Goal: Information Seeking & Learning: Learn about a topic

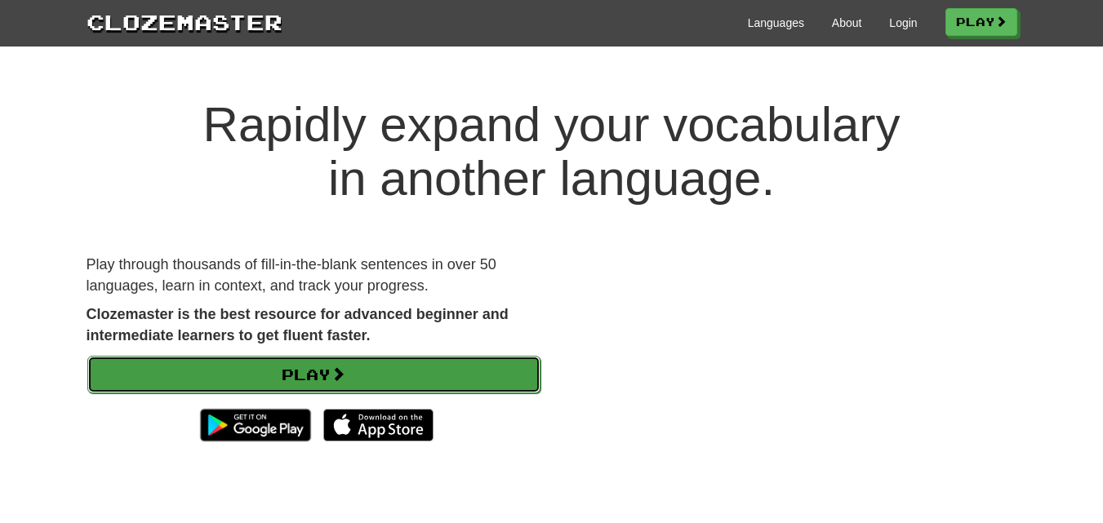
click at [370, 358] on link "Play" at bounding box center [313, 375] width 453 height 38
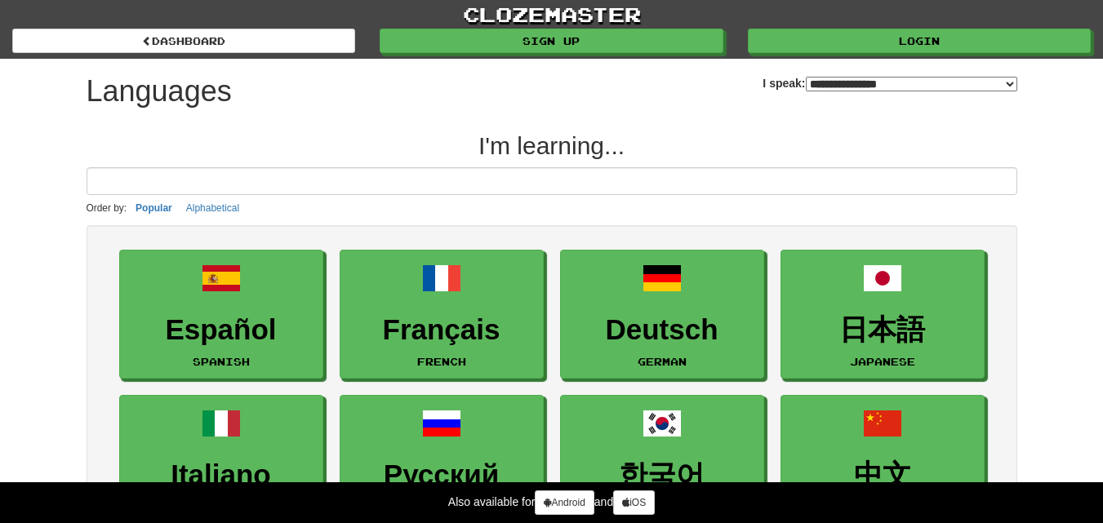
select select "*******"
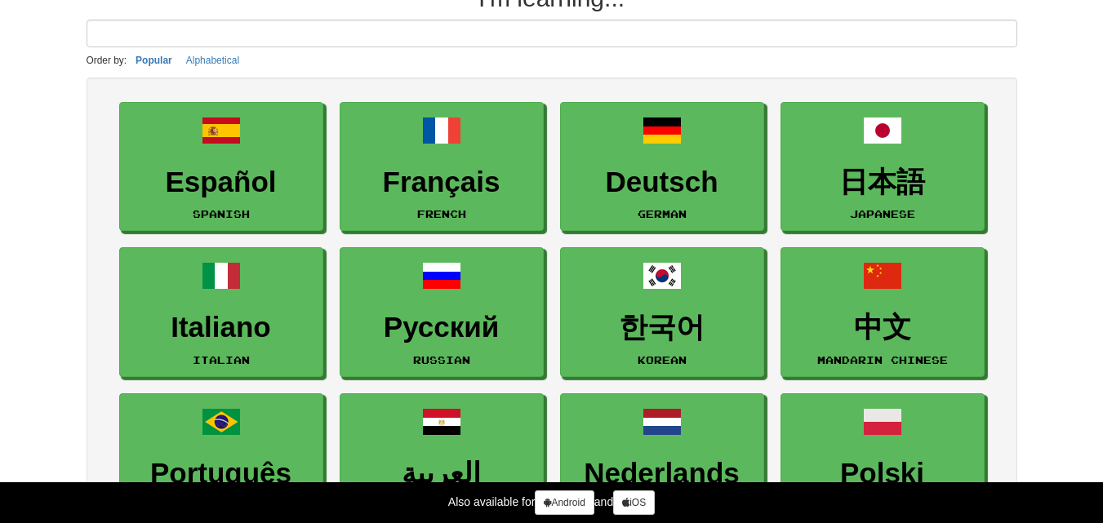
scroll to position [98, 0]
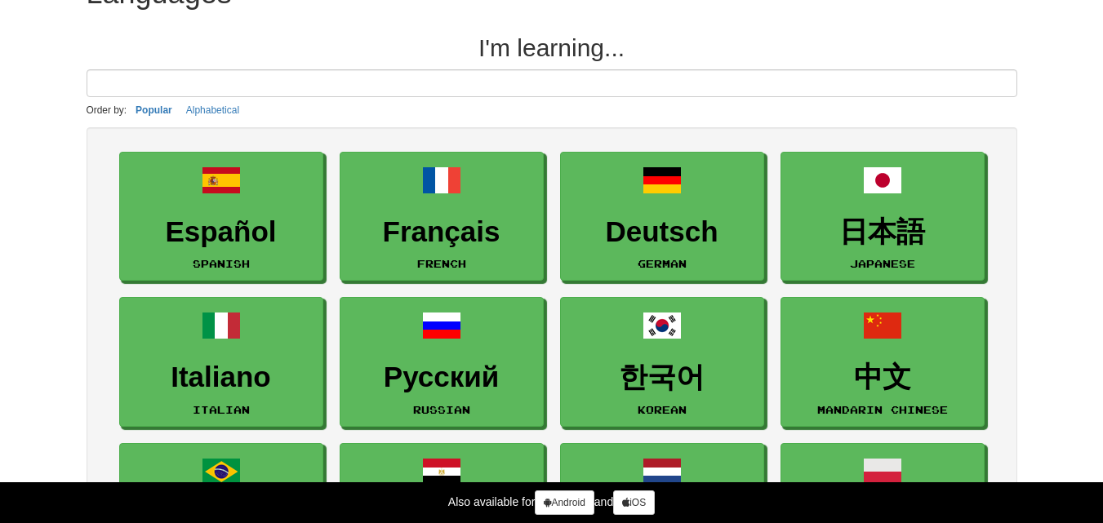
click at [729, 82] on input at bounding box center [552, 83] width 930 height 28
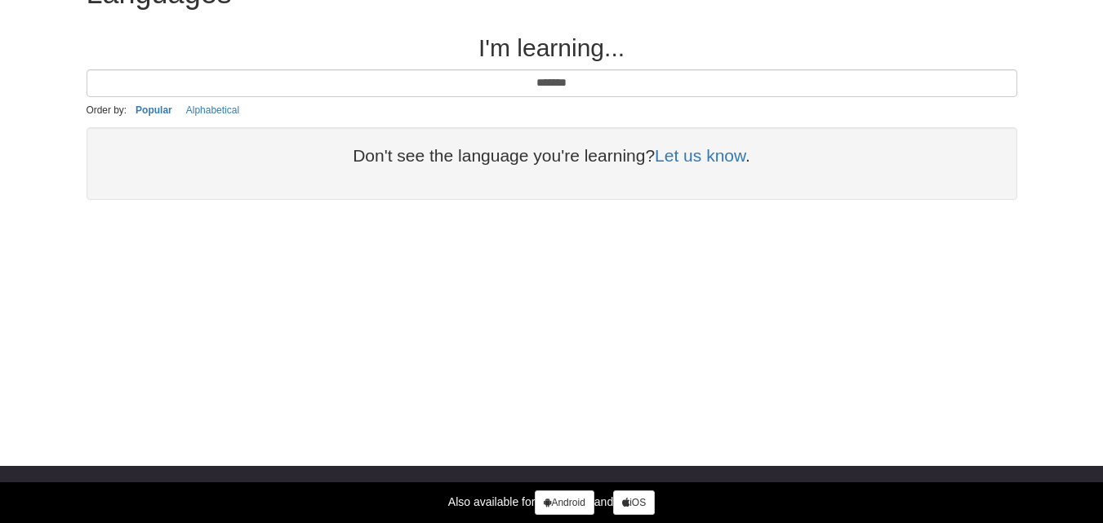
type input "*******"
click at [540, 47] on h2 "I'm learning..." at bounding box center [552, 47] width 930 height 27
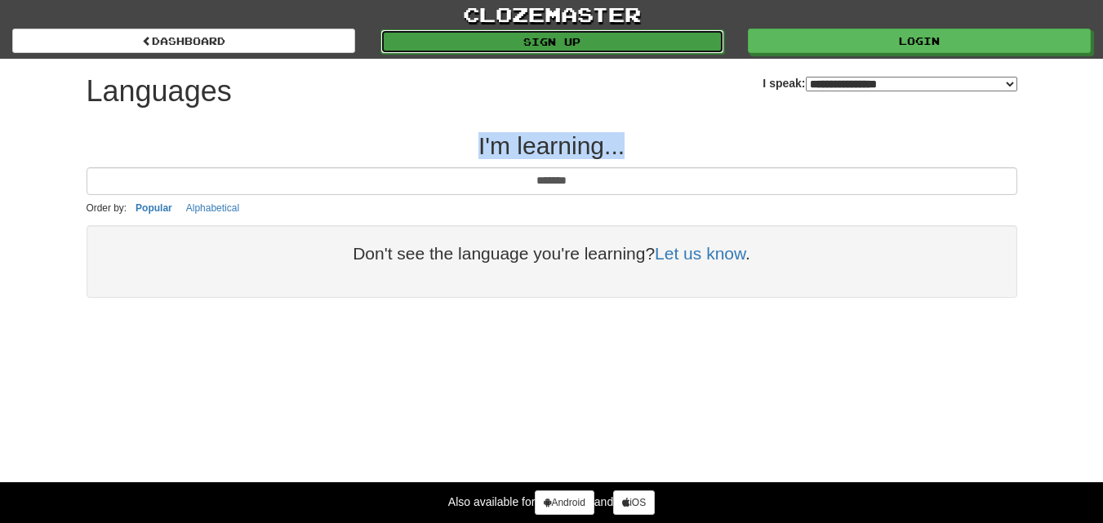
click at [657, 49] on link "Sign up" at bounding box center [551, 41] width 343 height 24
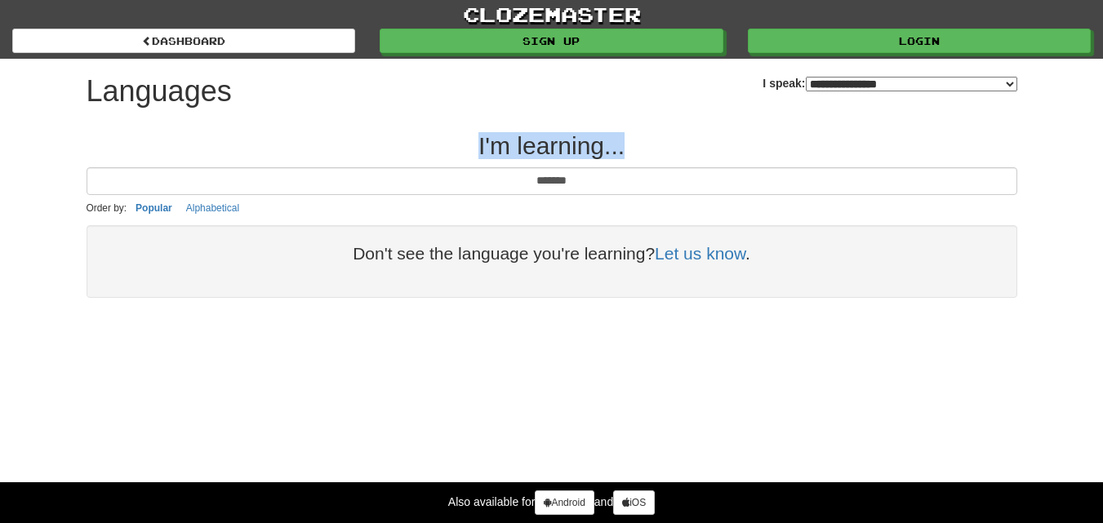
select select "*********"
click at [806, 77] on select "**********" at bounding box center [911, 84] width 211 height 15
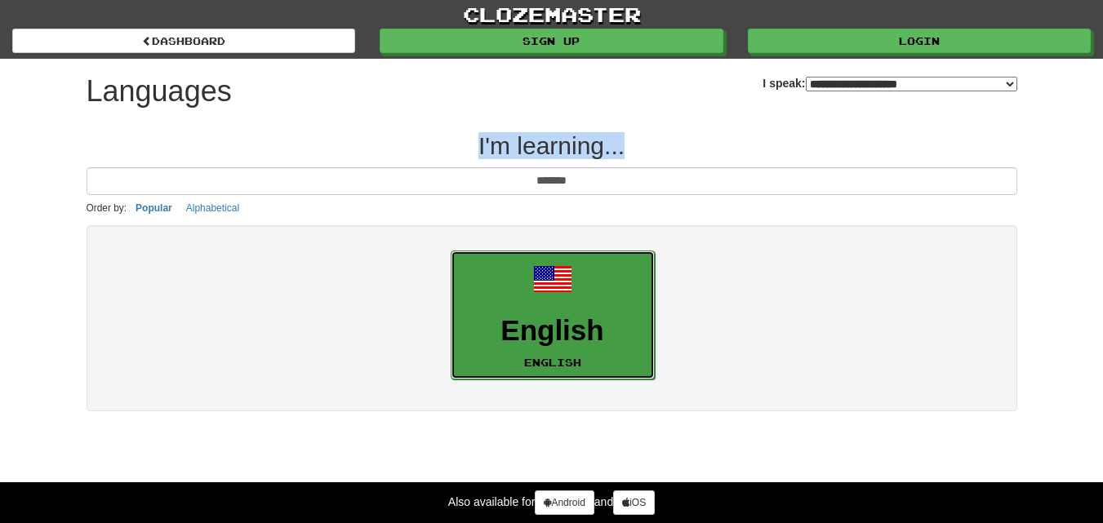
click at [610, 359] on link "English English" at bounding box center [553, 316] width 204 height 130
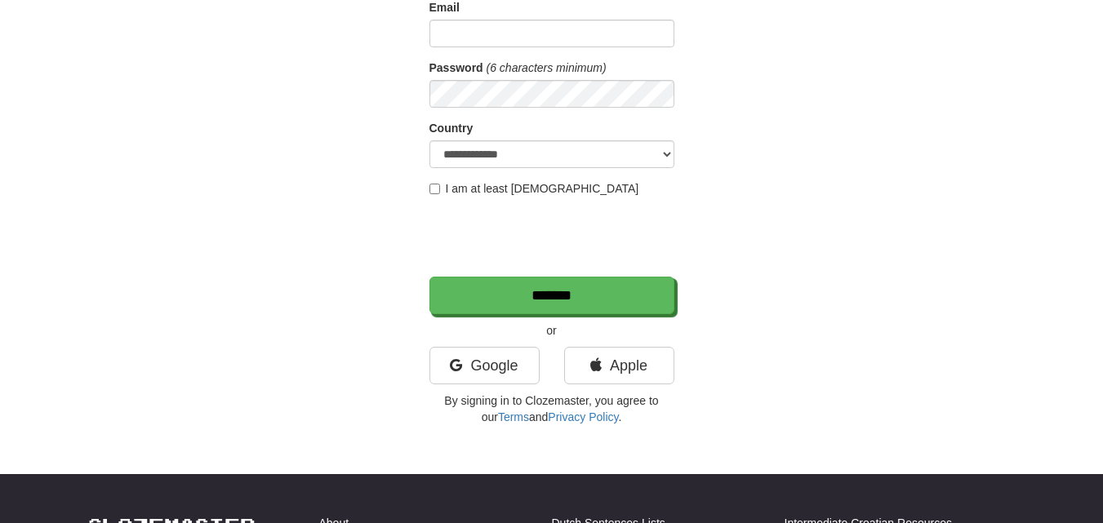
scroll to position [294, 0]
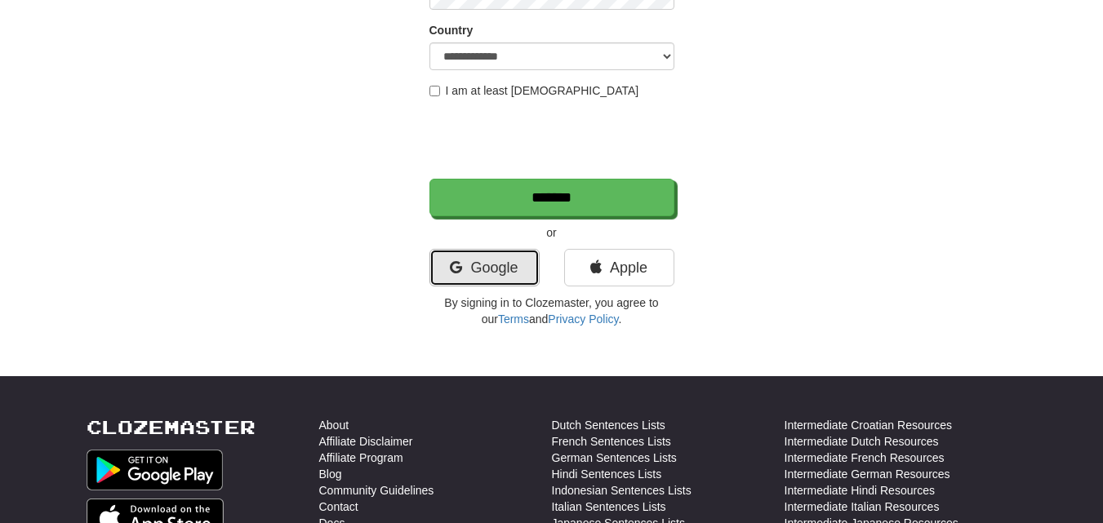
click at [498, 269] on link "Google" at bounding box center [484, 268] width 110 height 38
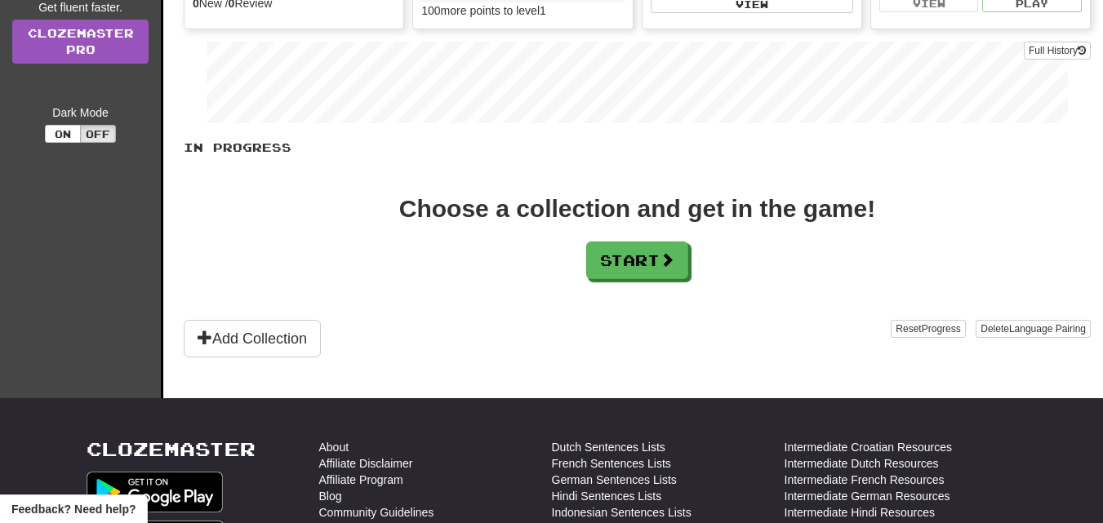
scroll to position [294, 0]
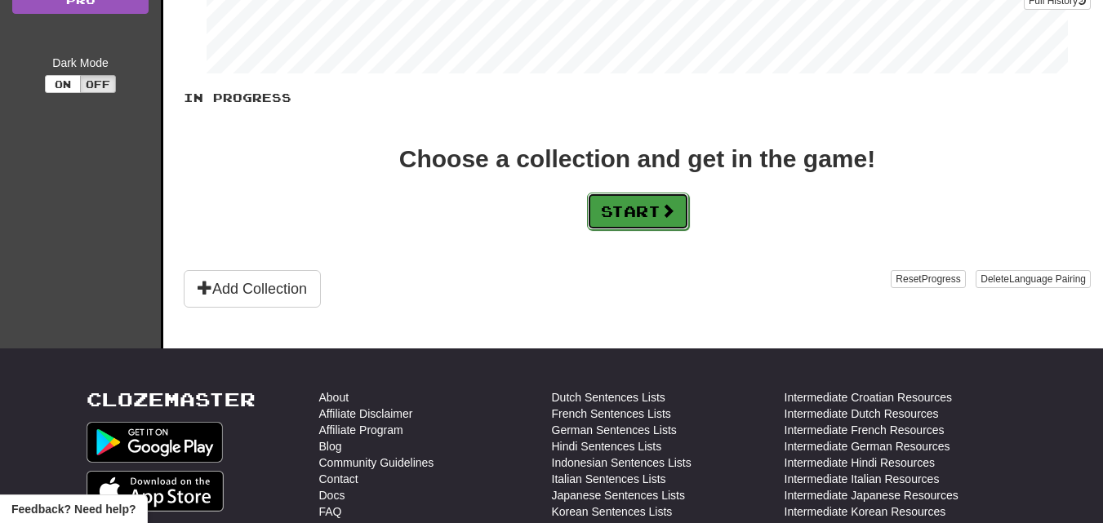
click at [634, 218] on button "Start" at bounding box center [638, 212] width 102 height 38
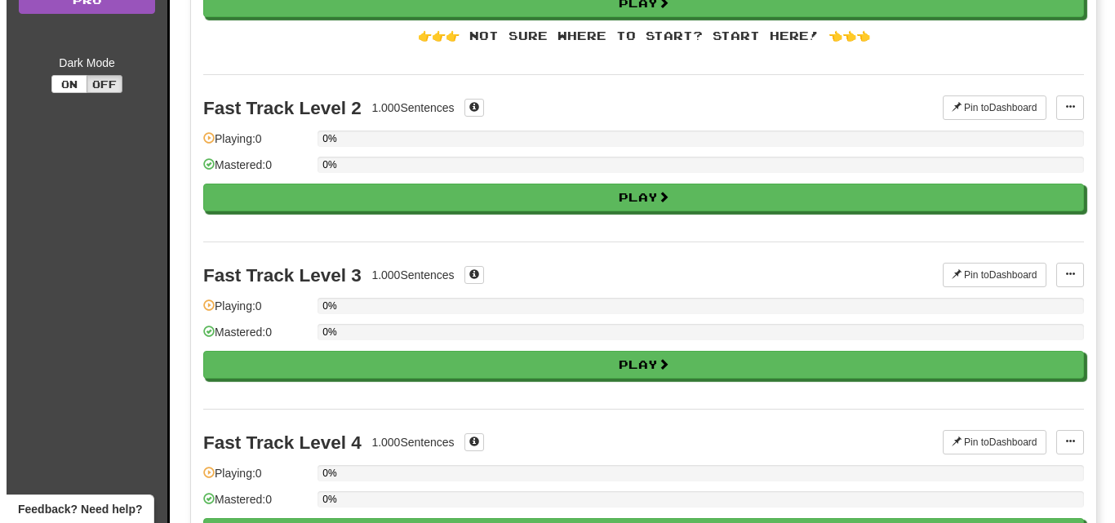
scroll to position [0, 0]
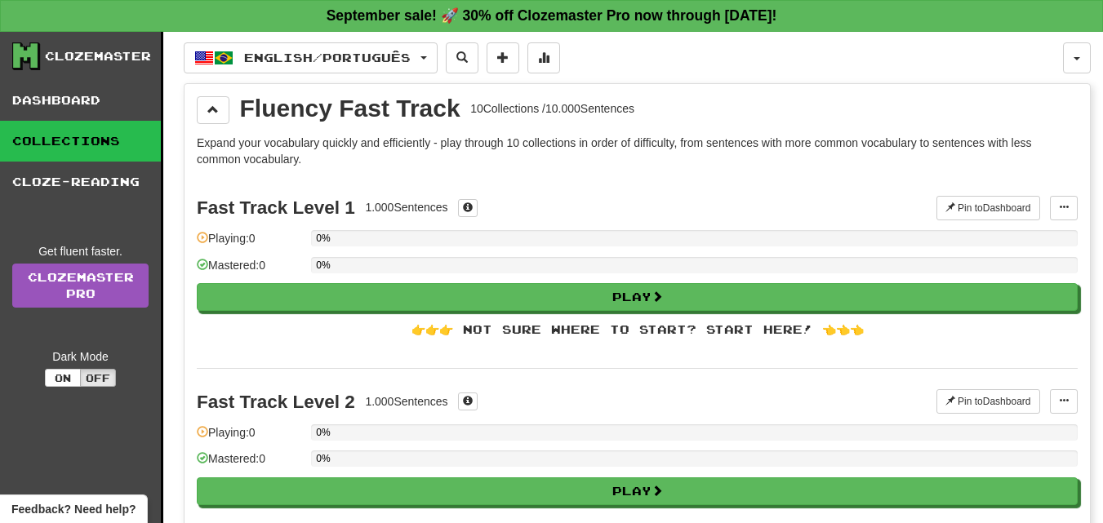
click at [338, 151] on p "Expand your vocabulary quickly and efficiently - play through 10 collections in…" at bounding box center [637, 151] width 881 height 33
click at [345, 147] on p "Expand your vocabulary quickly and efficiently - play through 10 collections in…" at bounding box center [637, 151] width 881 height 33
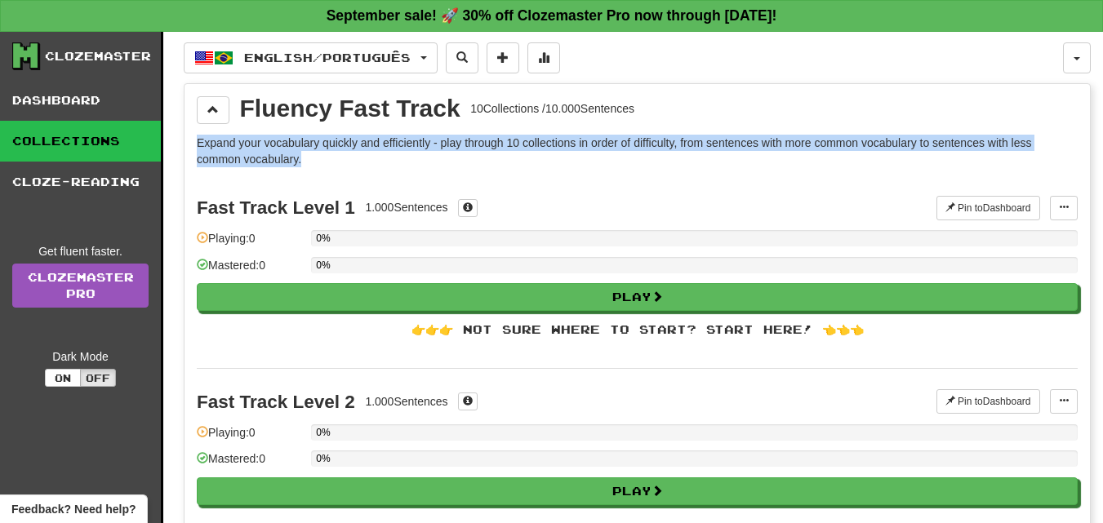
drag, startPoint x: 193, startPoint y: 139, endPoint x: 357, endPoint y: 153, distance: 164.6
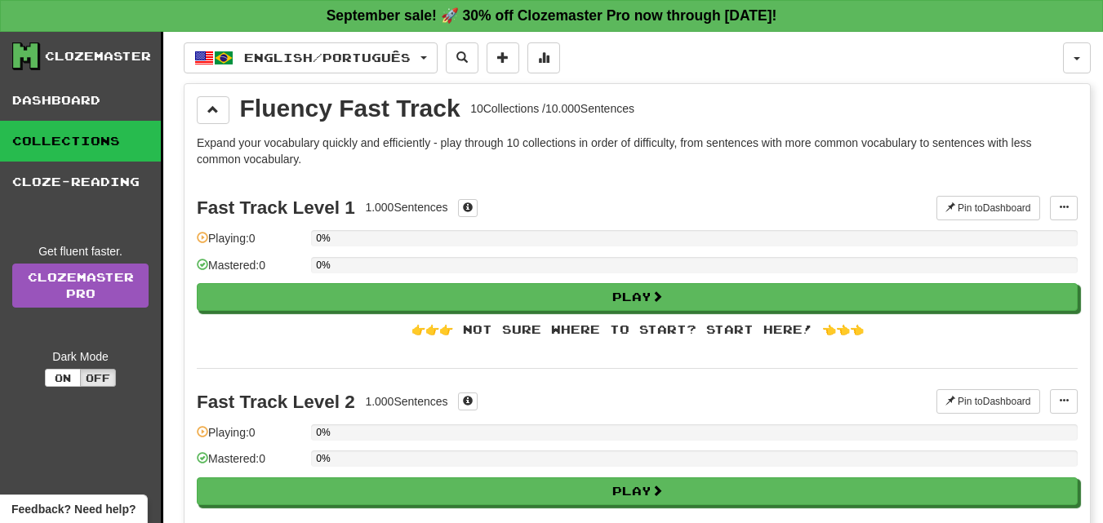
click at [482, 182] on div "Fast Track Level 1 1.000 Sentences Pin to Dashboard Pin to Dashboard Manage Sen…" at bounding box center [637, 271] width 881 height 193
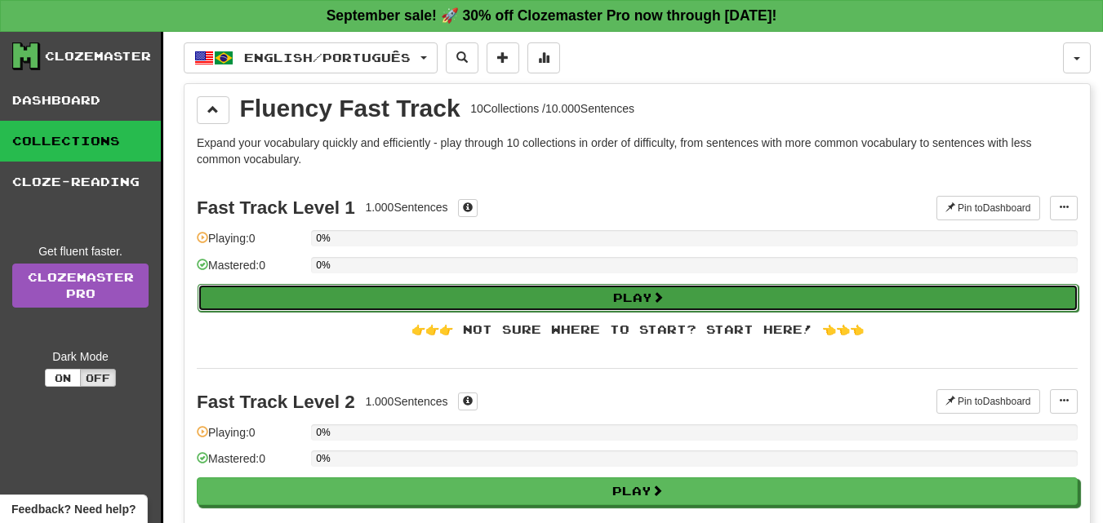
click at [664, 299] on span at bounding box center [657, 296] width 11 height 11
select select "**"
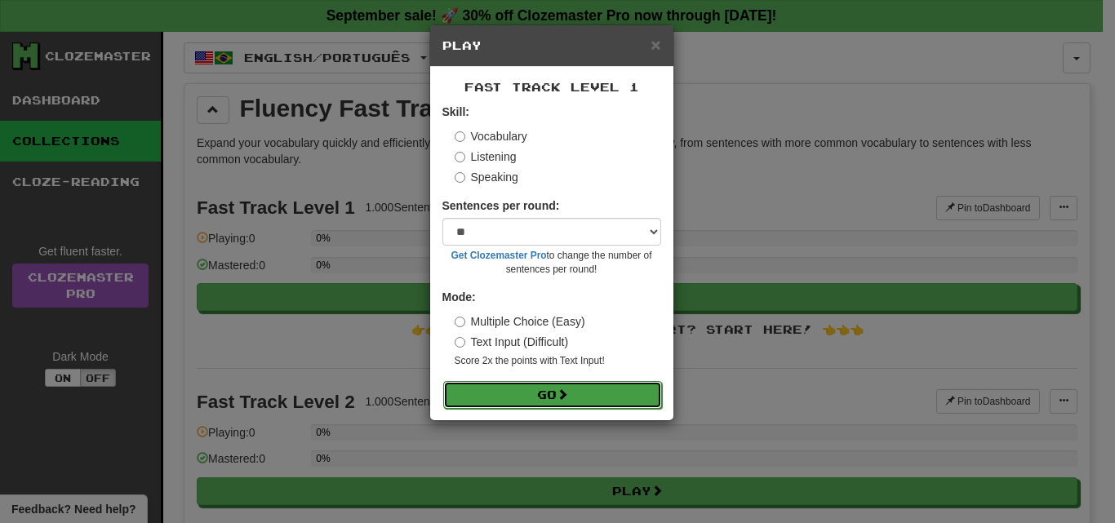
click at [612, 399] on button "Go" at bounding box center [552, 395] width 219 height 28
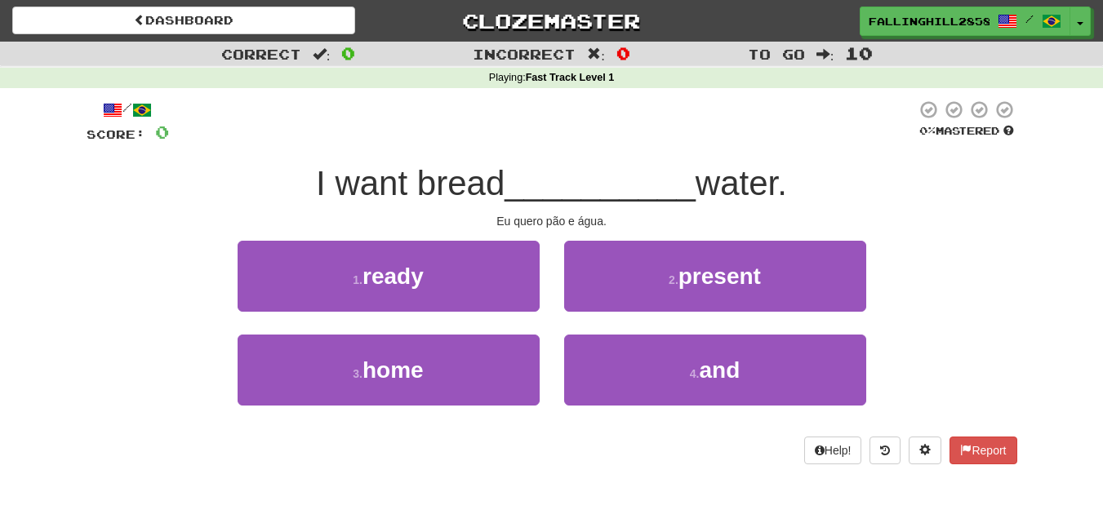
click at [700, 408] on div "4 . and" at bounding box center [715, 382] width 326 height 94
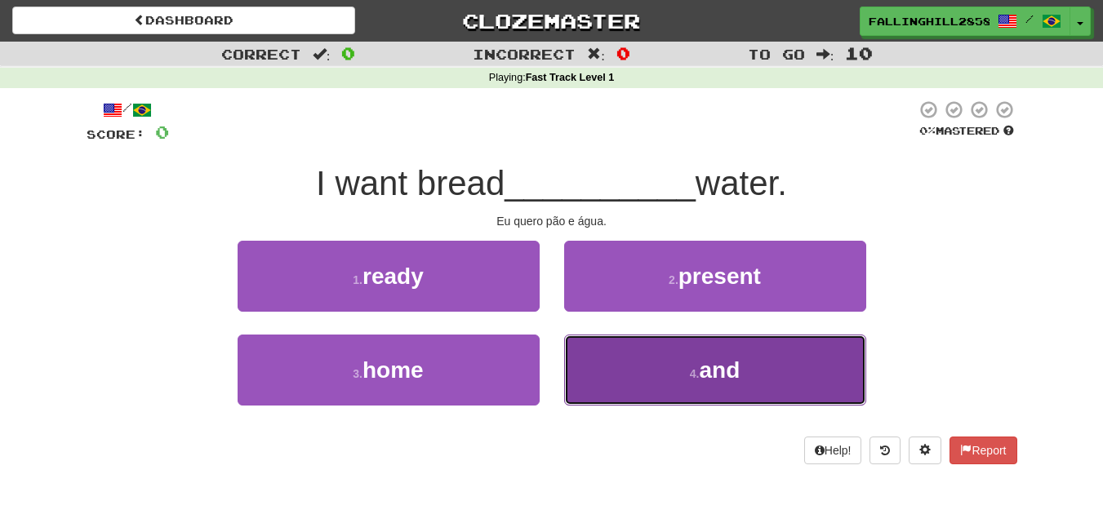
click at [700, 375] on span "and" at bounding box center [719, 369] width 41 height 25
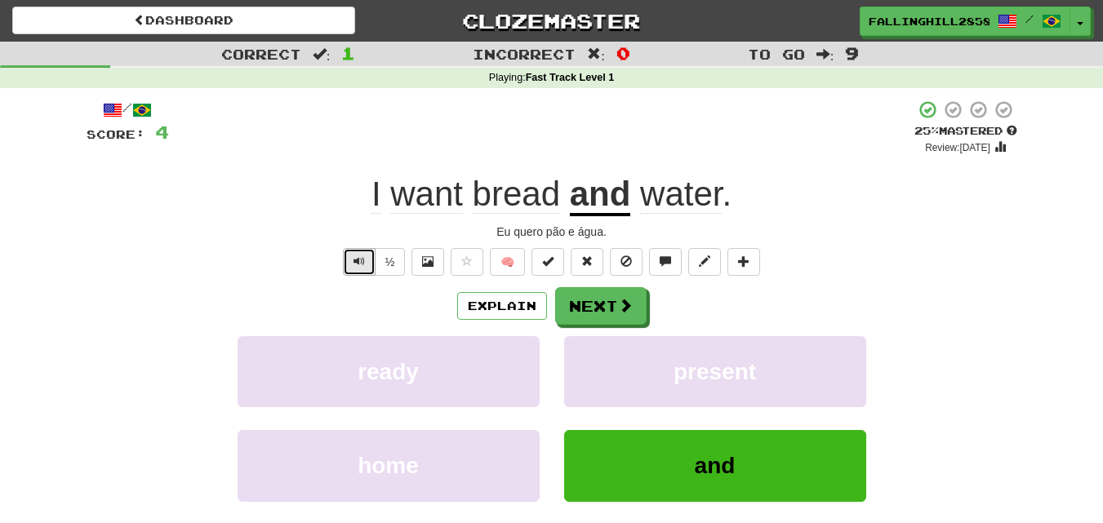
click at [355, 266] on span "Text-to-speech controls" at bounding box center [358, 260] width 11 height 11
click at [357, 261] on span "Text-to-speech controls" at bounding box center [358, 260] width 11 height 11
click at [584, 317] on button "Next" at bounding box center [601, 307] width 91 height 38
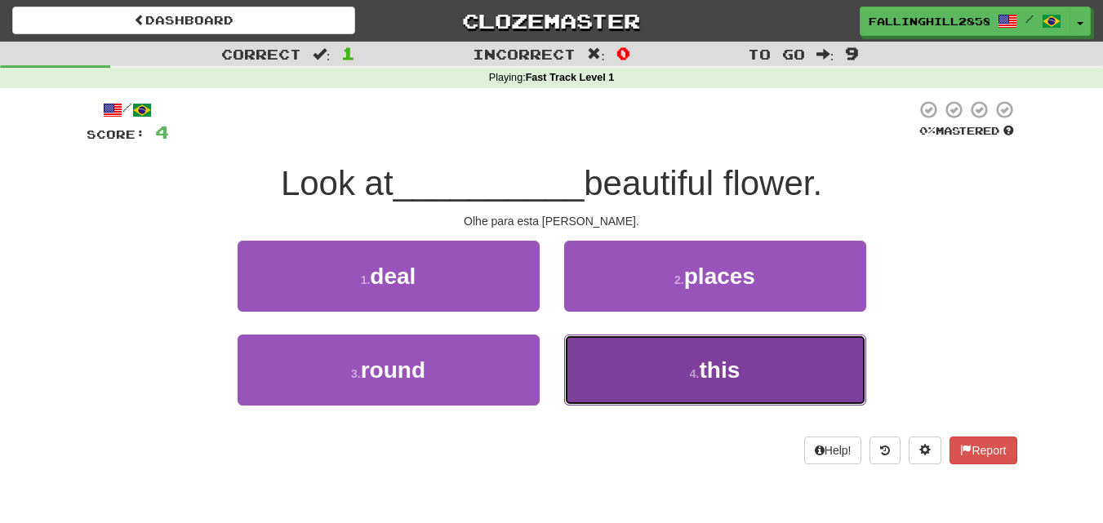
click at [755, 379] on button "4 . this" at bounding box center [715, 370] width 302 height 71
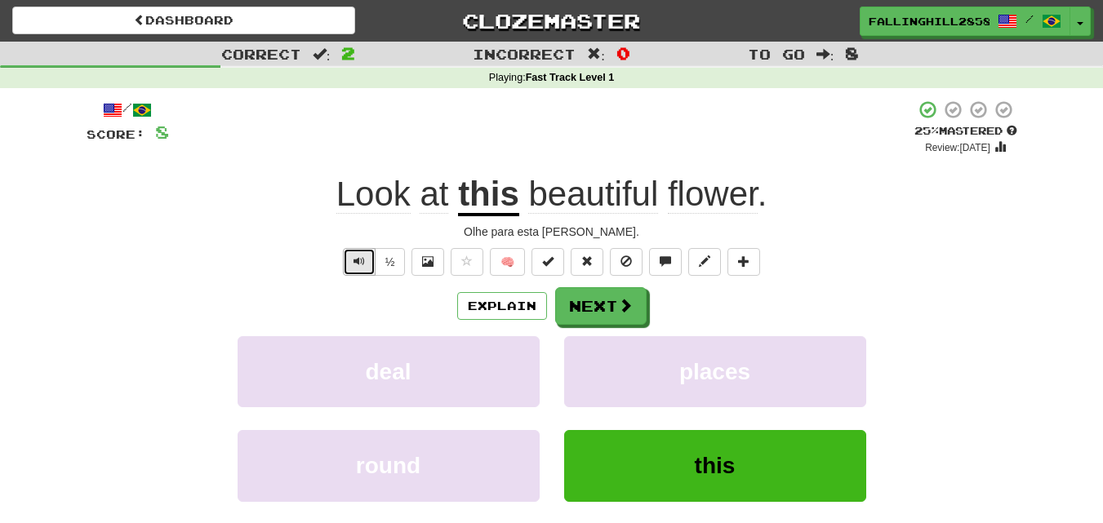
click at [365, 255] on button "Text-to-speech controls" at bounding box center [359, 262] width 33 height 28
click at [363, 265] on span "Text-to-speech controls" at bounding box center [358, 260] width 11 height 11
click at [633, 329] on div "Explain Next deal places round this Learn more: deal places round this" at bounding box center [552, 418] width 930 height 262
click at [619, 324] on button "Next" at bounding box center [601, 307] width 91 height 38
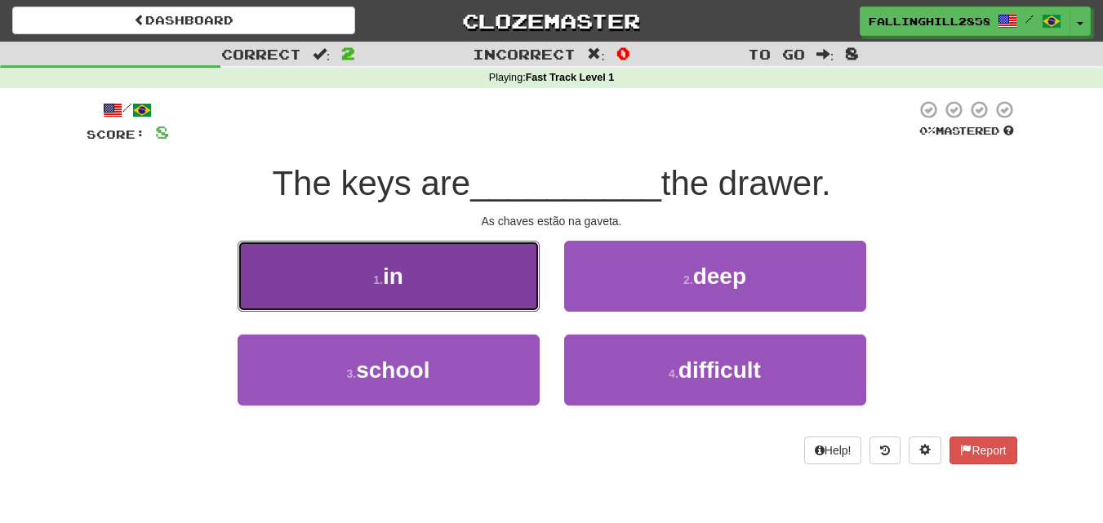
click at [416, 270] on button "1 . in" at bounding box center [389, 276] width 302 height 71
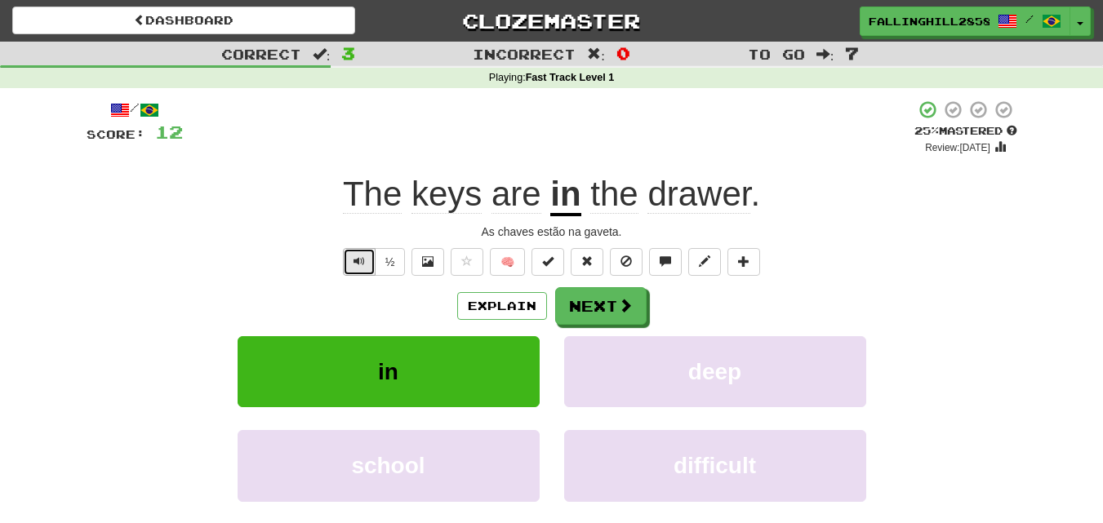
click at [347, 262] on button "Text-to-speech controls" at bounding box center [359, 262] width 33 height 28
click at [363, 269] on button "Text-to-speech controls" at bounding box center [359, 262] width 33 height 28
click at [343, 271] on button "Text-to-speech controls" at bounding box center [359, 262] width 33 height 28
click at [633, 309] on button "Next" at bounding box center [601, 307] width 91 height 38
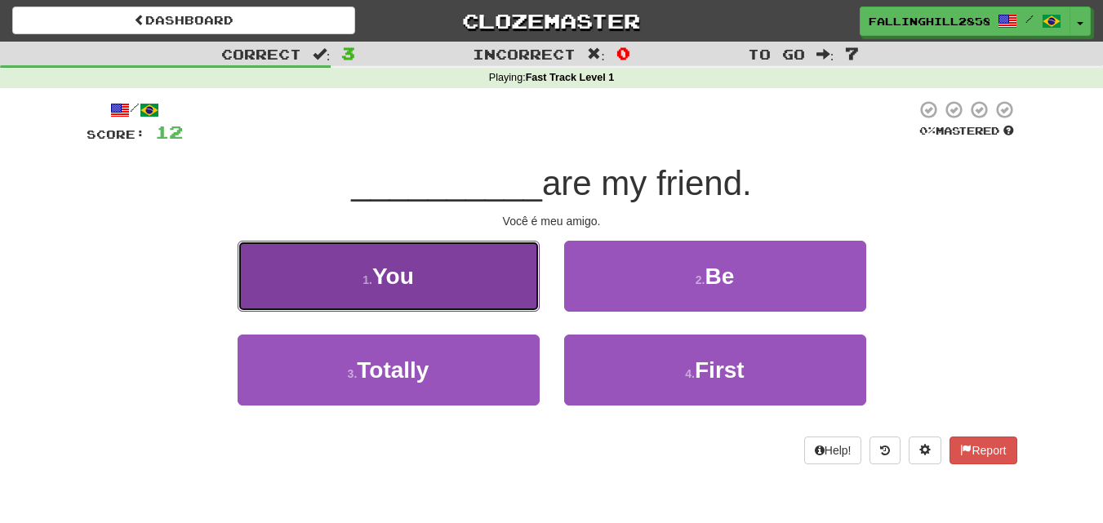
click at [443, 291] on button "1 . You" at bounding box center [389, 276] width 302 height 71
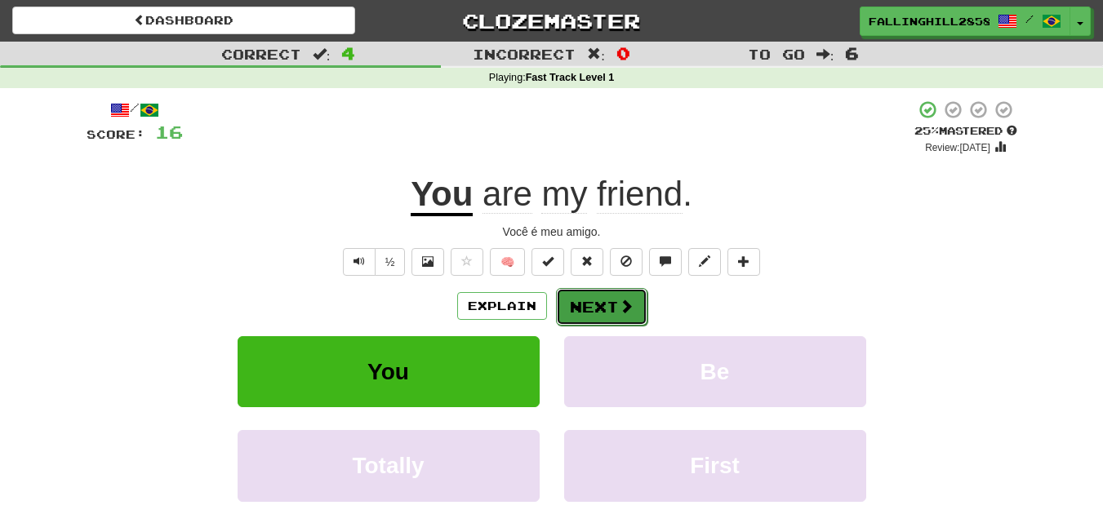
click at [597, 320] on button "Next" at bounding box center [601, 307] width 91 height 38
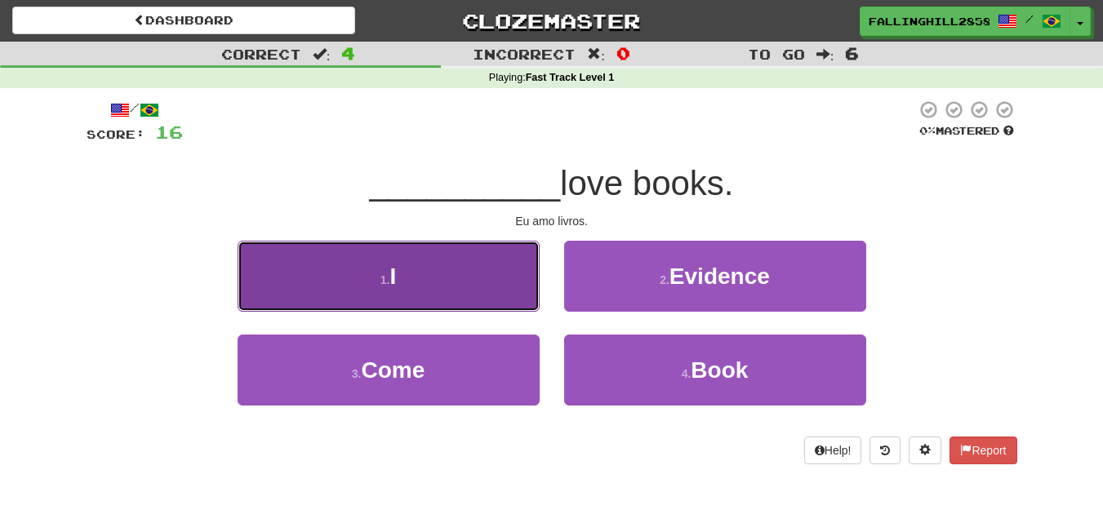
click at [464, 300] on button "1 . I" at bounding box center [389, 276] width 302 height 71
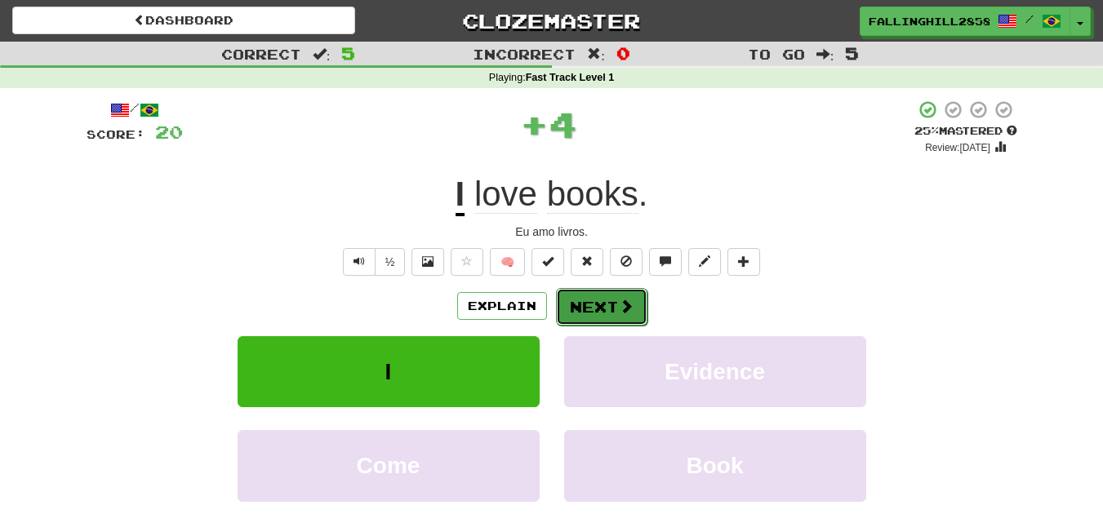
click at [622, 325] on button "Next" at bounding box center [601, 307] width 91 height 38
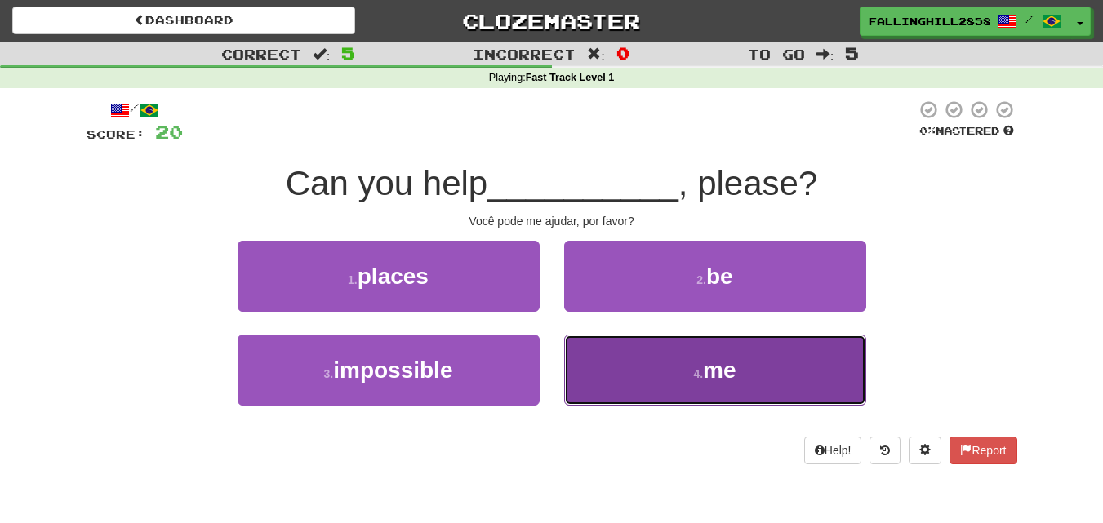
click at [649, 369] on button "4 . me" at bounding box center [715, 370] width 302 height 71
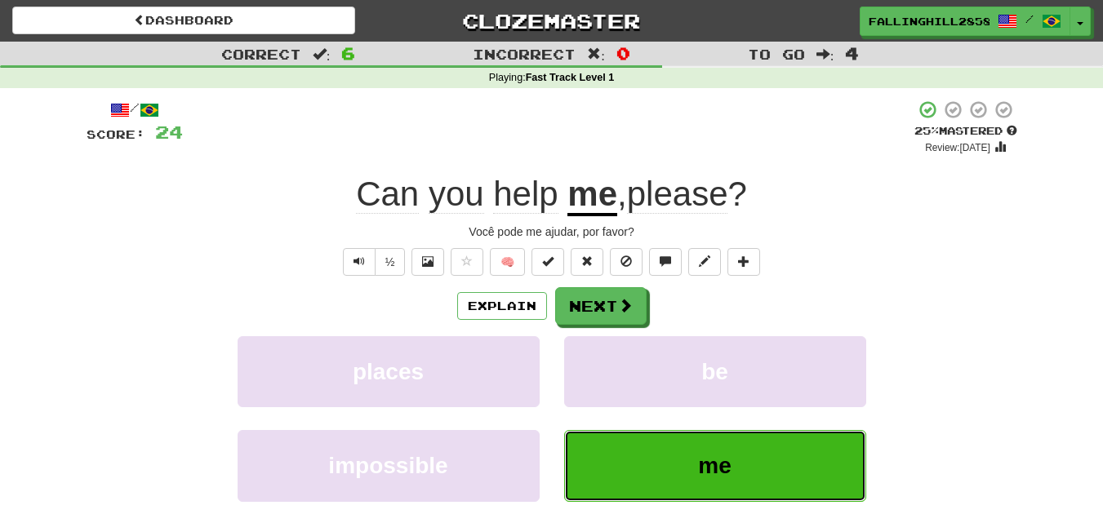
click at [678, 478] on button "me" at bounding box center [715, 465] width 302 height 71
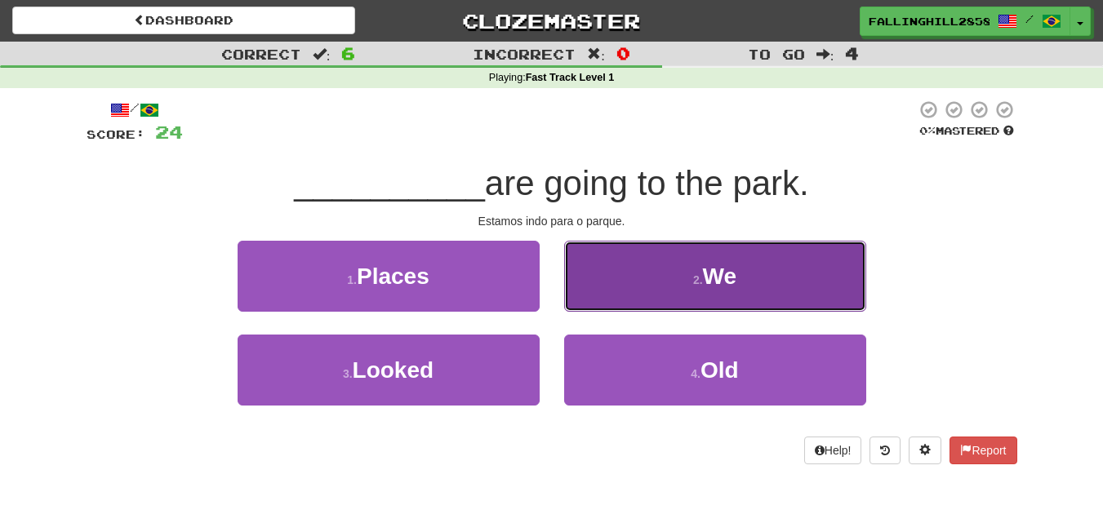
click at [691, 263] on button "2 . We" at bounding box center [715, 276] width 302 height 71
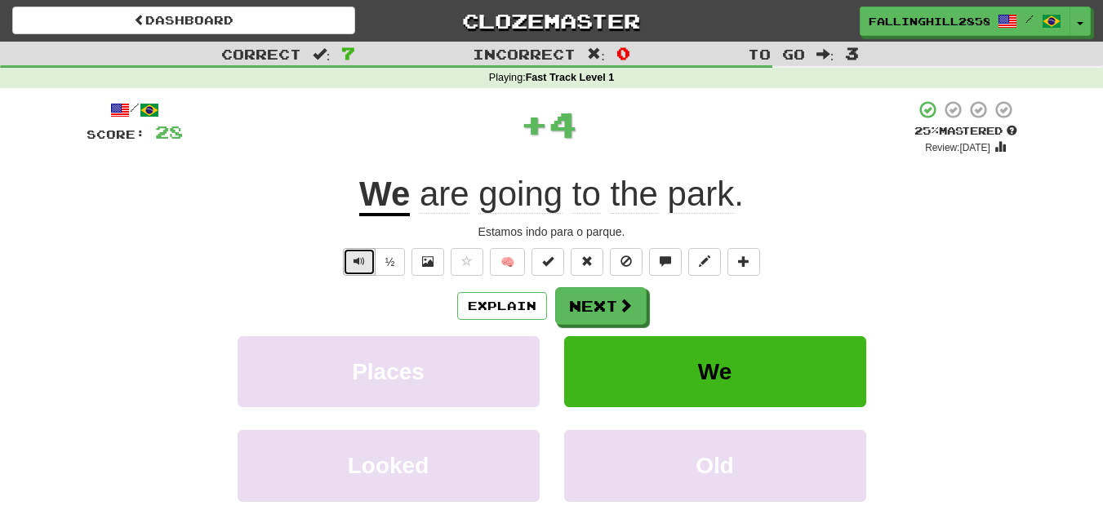
click at [344, 258] on button "Text-to-speech controls" at bounding box center [359, 262] width 33 height 28
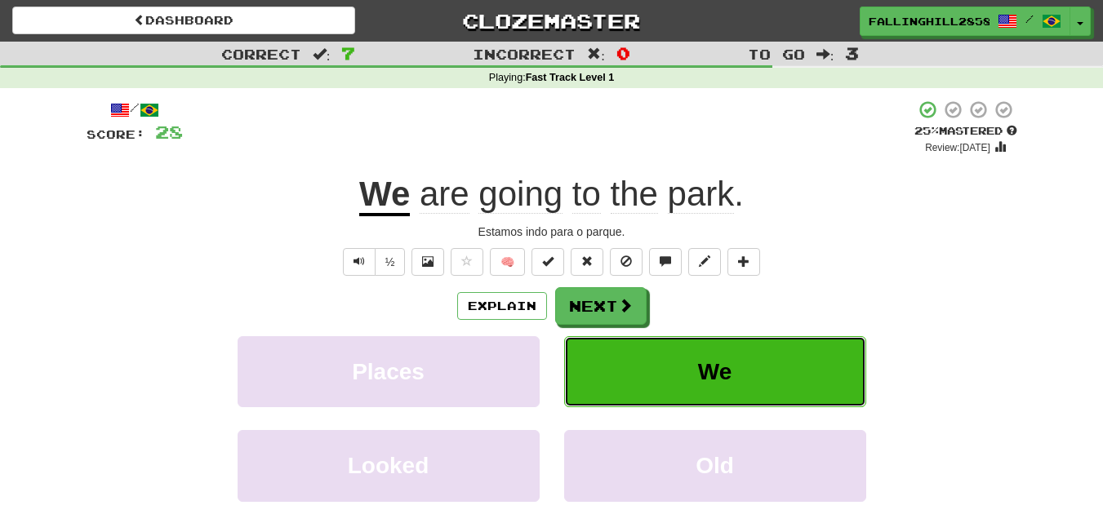
click at [698, 375] on span "We" at bounding box center [715, 371] width 34 height 25
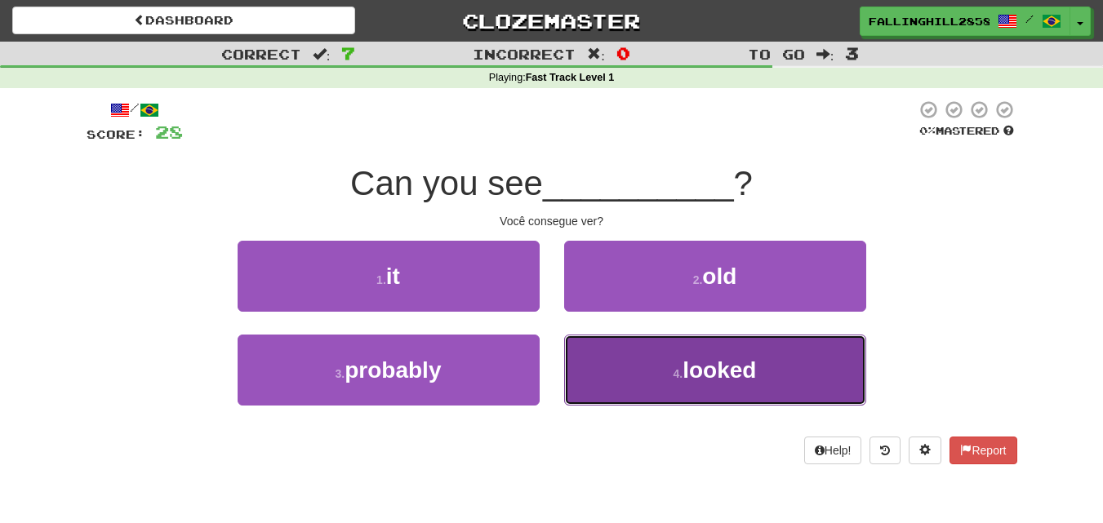
click at [689, 379] on span "looked" at bounding box center [718, 369] width 73 height 25
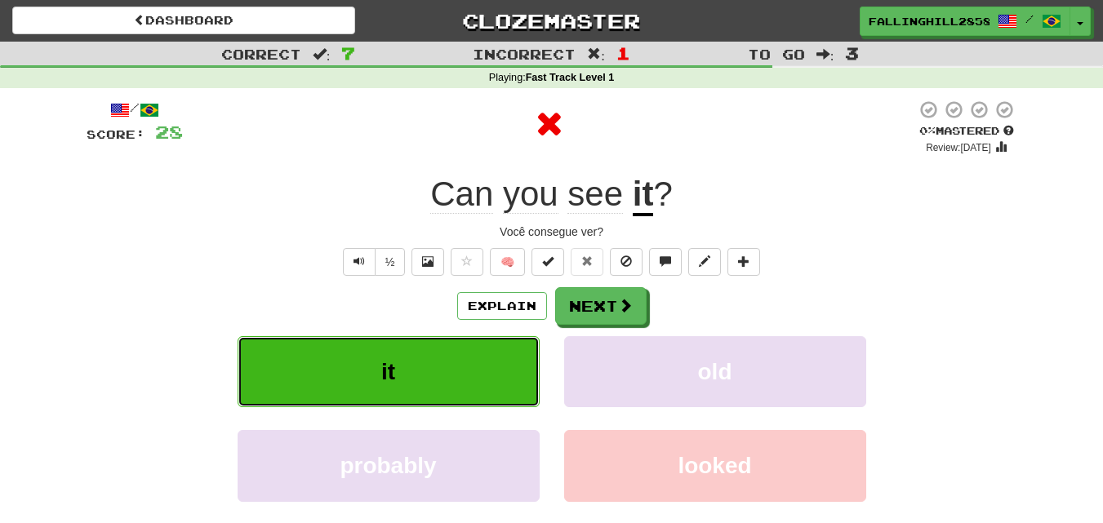
click at [399, 370] on button "it" at bounding box center [389, 371] width 302 height 71
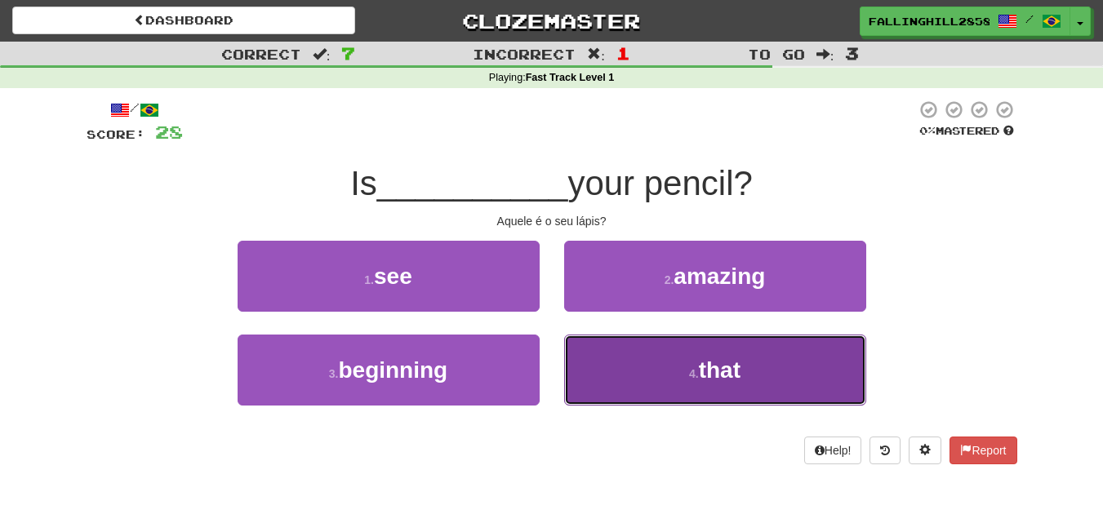
click at [702, 366] on span "that" at bounding box center [720, 369] width 42 height 25
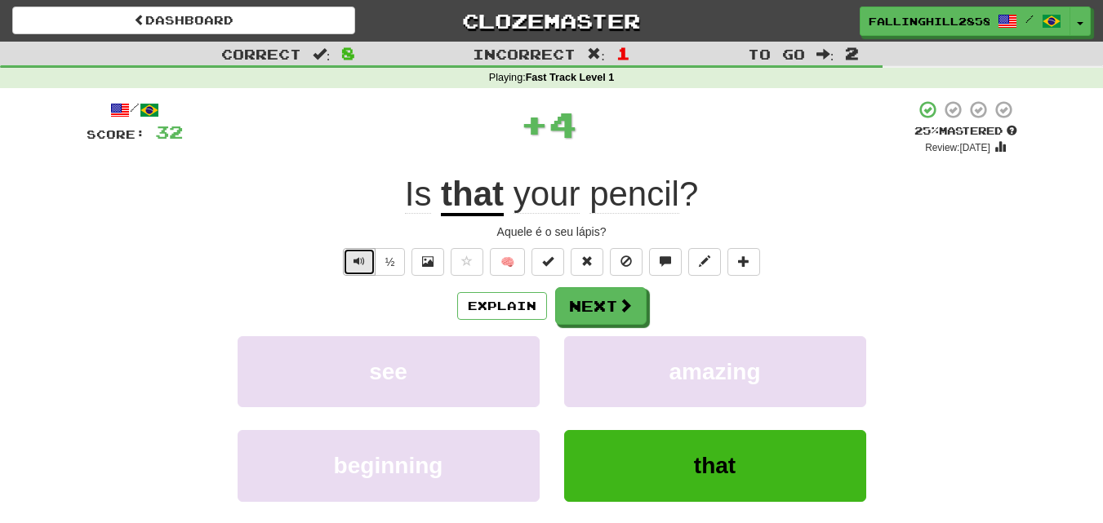
click at [363, 254] on button "Text-to-speech controls" at bounding box center [359, 262] width 33 height 28
click at [615, 318] on button "Next" at bounding box center [601, 307] width 91 height 38
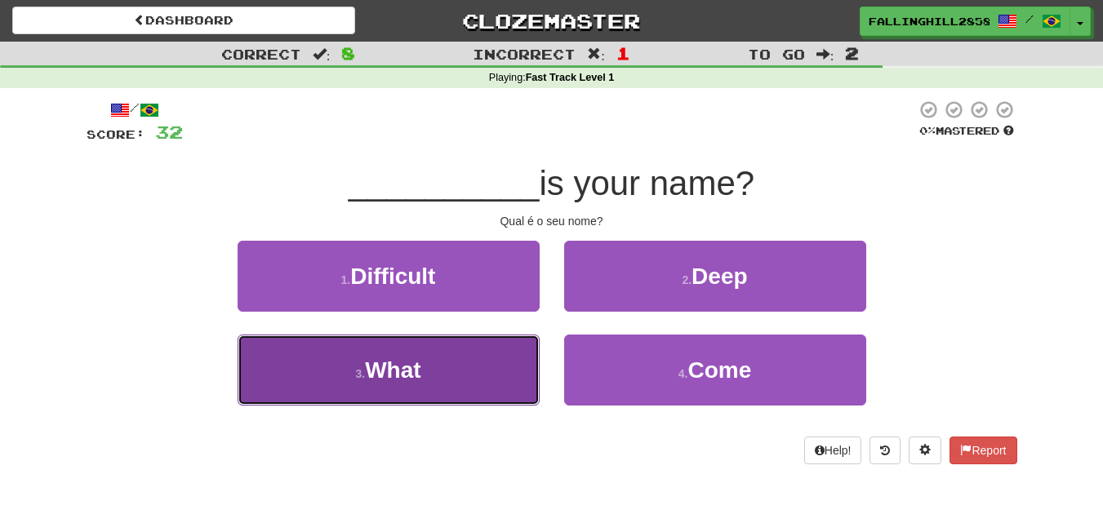
click at [464, 376] on button "3 . What" at bounding box center [389, 370] width 302 height 71
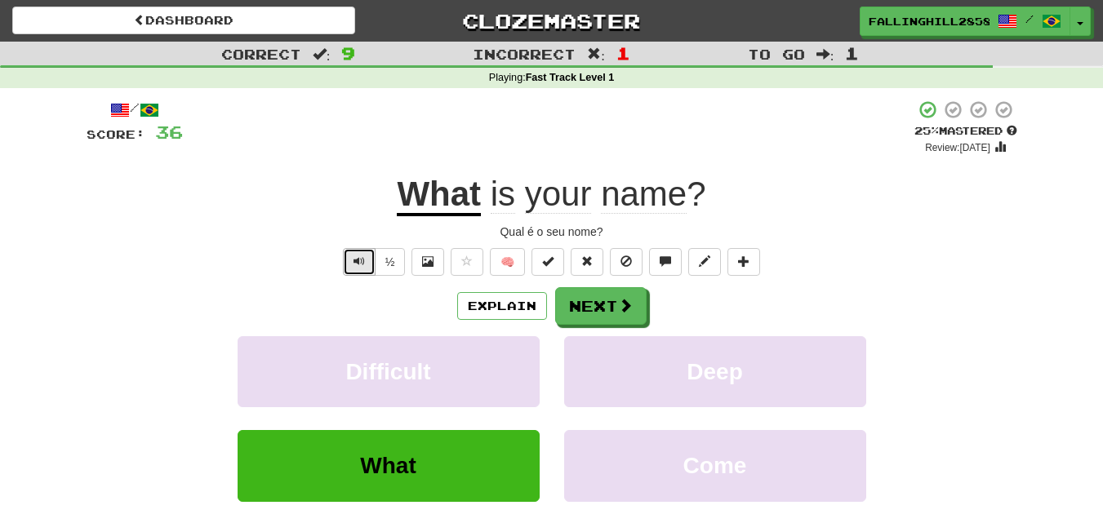
click at [353, 268] on button "Text-to-speech controls" at bounding box center [359, 262] width 33 height 28
click at [606, 314] on button "Next" at bounding box center [601, 307] width 91 height 38
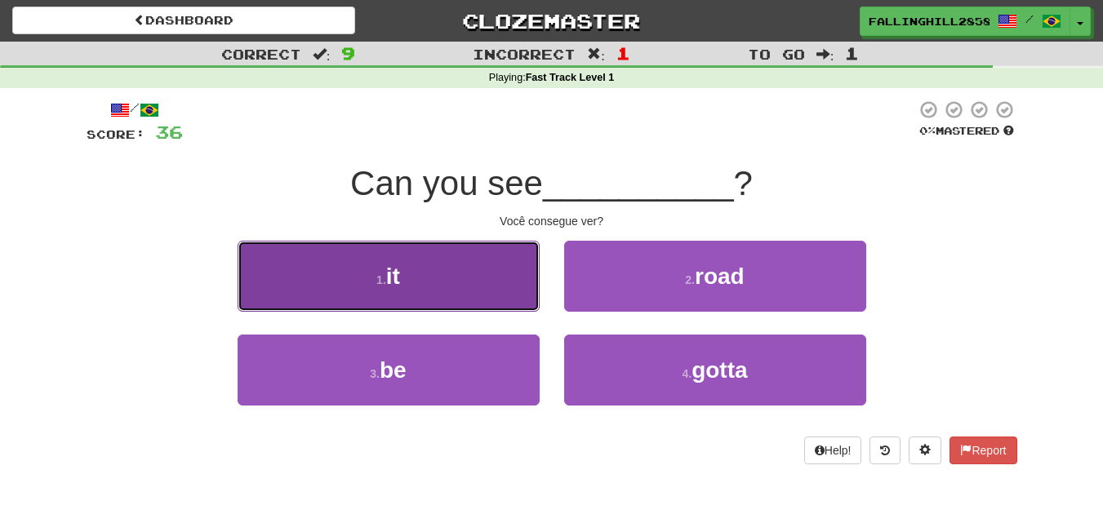
click at [482, 287] on button "1 . it" at bounding box center [389, 276] width 302 height 71
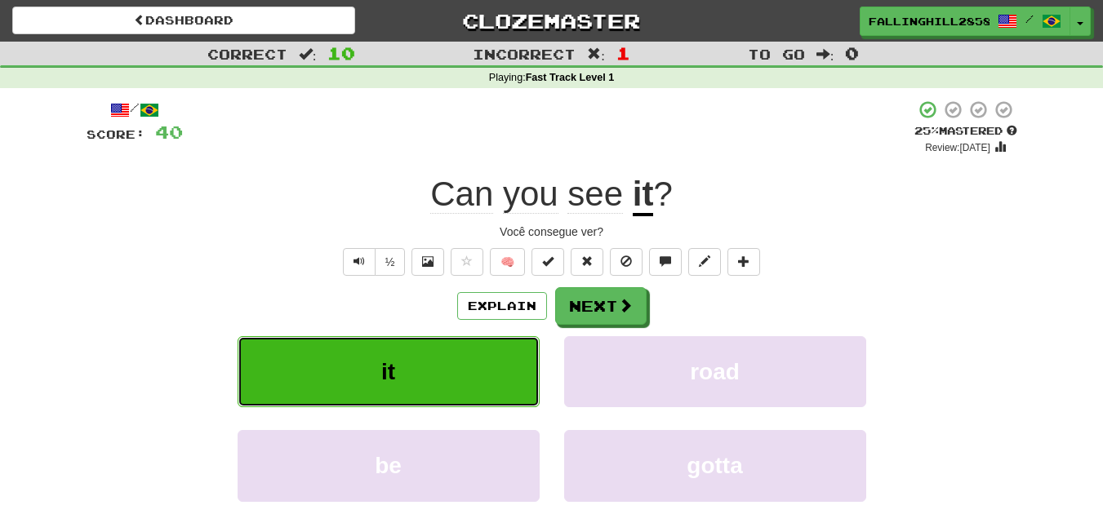
click at [441, 349] on button "it" at bounding box center [389, 371] width 302 height 71
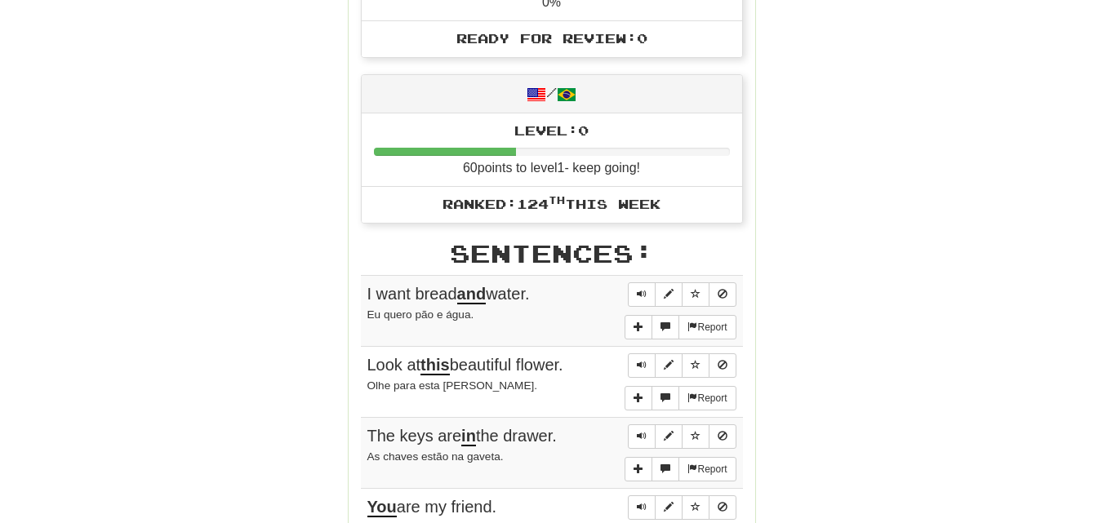
scroll to position [784, 0]
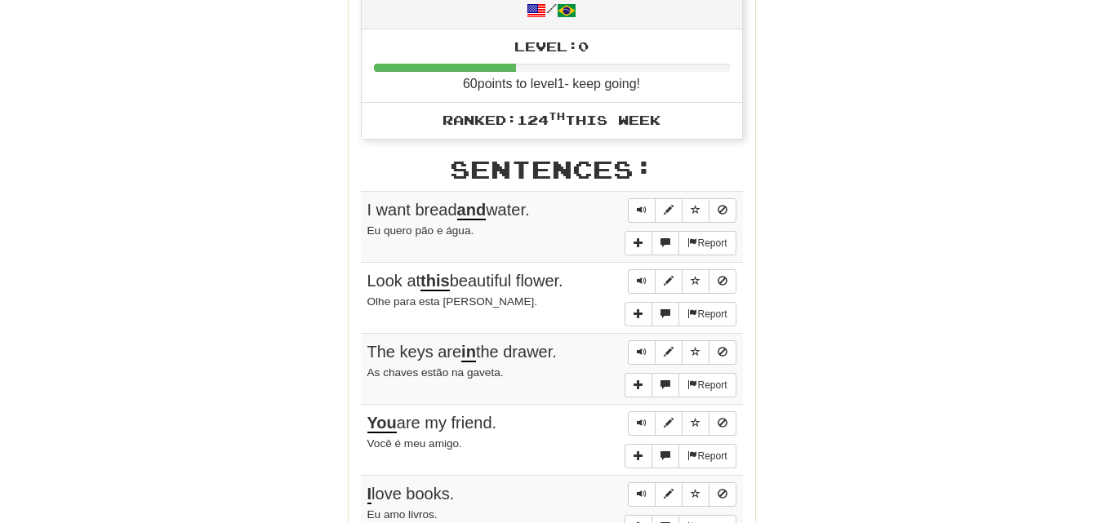
click at [642, 196] on td "Report I want bread and water. Eu quero pão e água." at bounding box center [552, 226] width 382 height 71
click at [641, 207] on span "Sentence controls" at bounding box center [642, 210] width 10 height 10
click at [642, 281] on span "Sentence controls" at bounding box center [642, 281] width 10 height 10
click at [640, 355] on span "Sentence controls" at bounding box center [642, 352] width 10 height 10
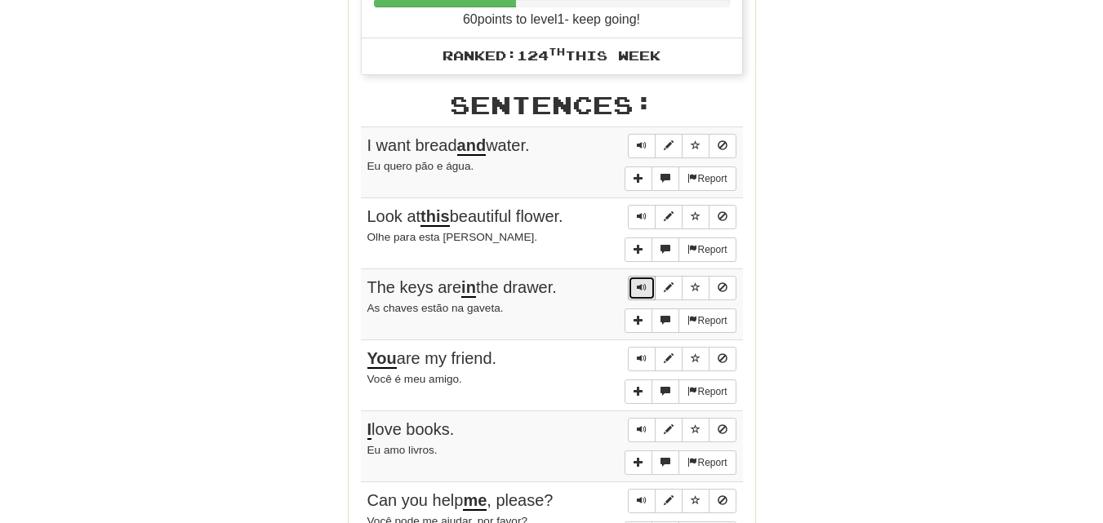
scroll to position [881, 0]
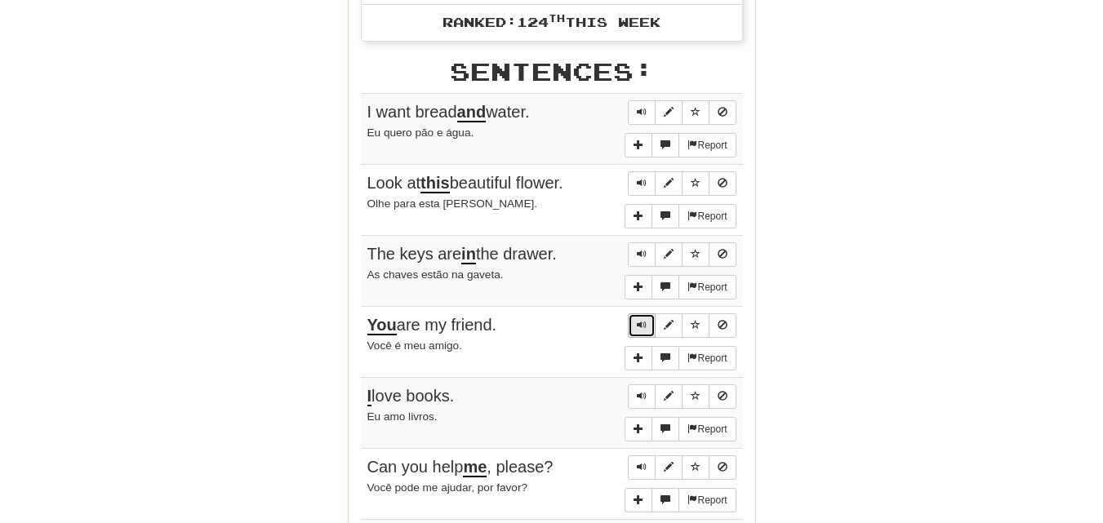
click at [638, 330] on span "Sentence controls" at bounding box center [642, 325] width 10 height 10
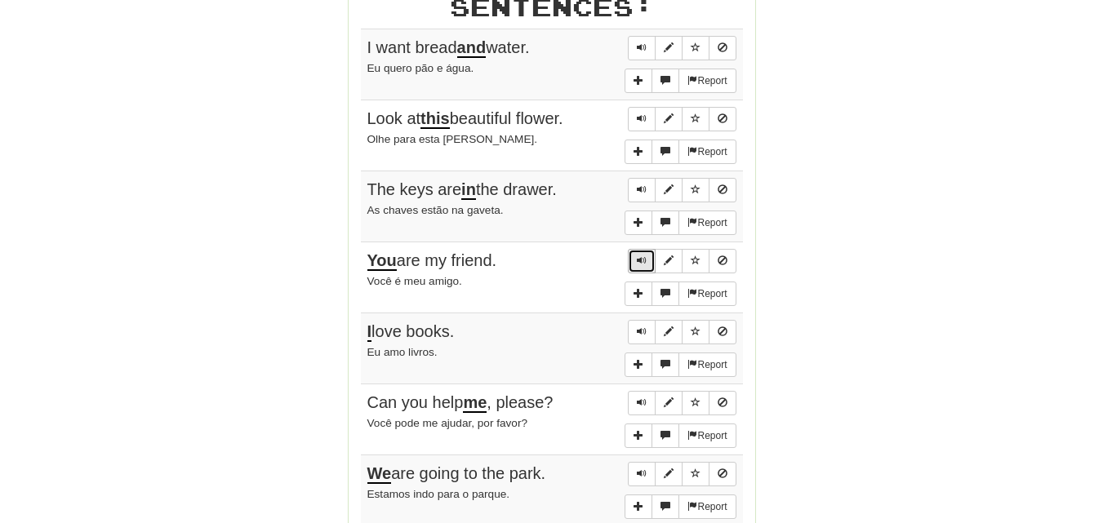
scroll to position [979, 0]
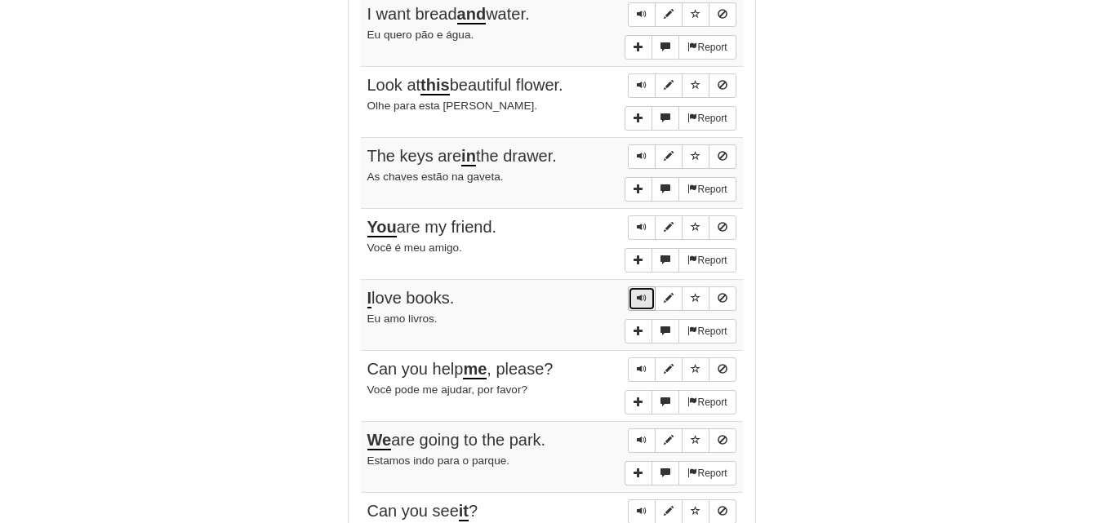
click at [640, 296] on span "Sentence controls" at bounding box center [642, 298] width 10 height 10
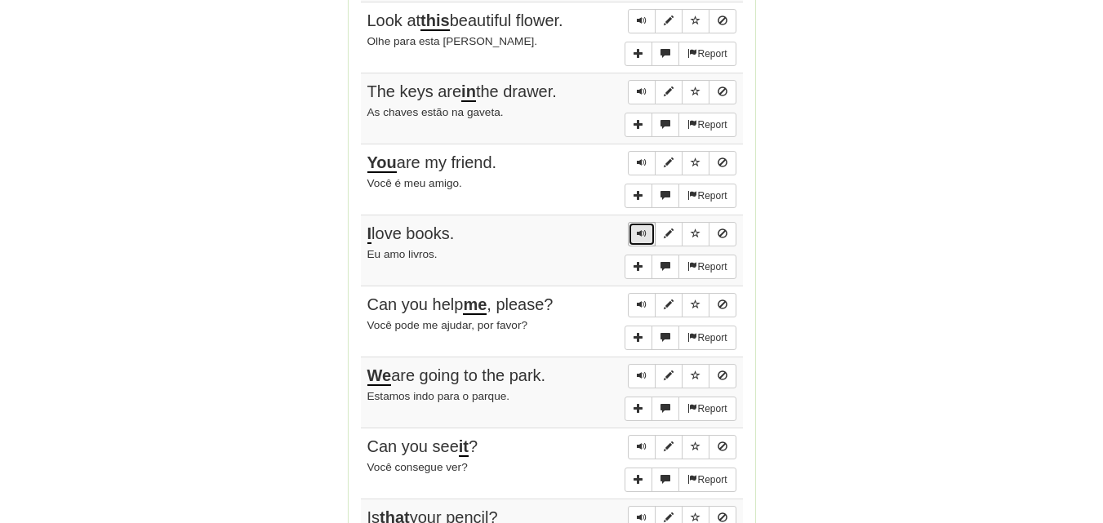
scroll to position [1077, 0]
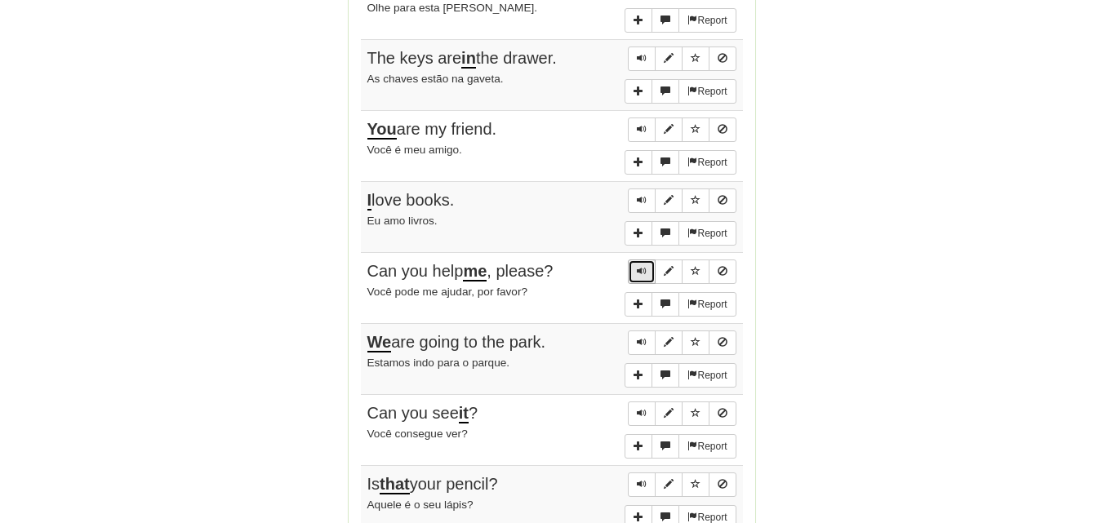
click at [639, 277] on button "Sentence controls" at bounding box center [642, 272] width 28 height 24
click at [633, 338] on button "Sentence controls" at bounding box center [642, 343] width 28 height 24
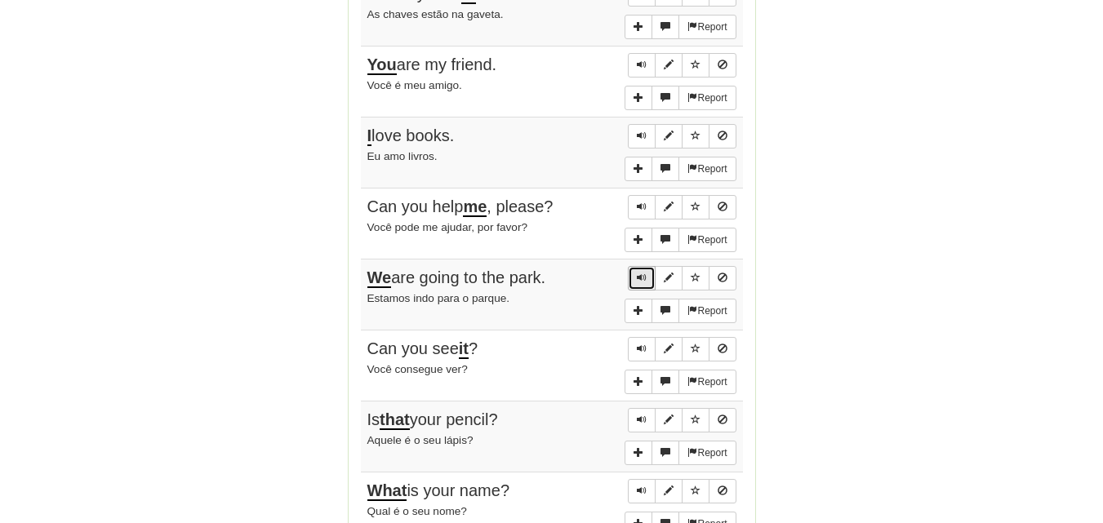
scroll to position [1175, 0]
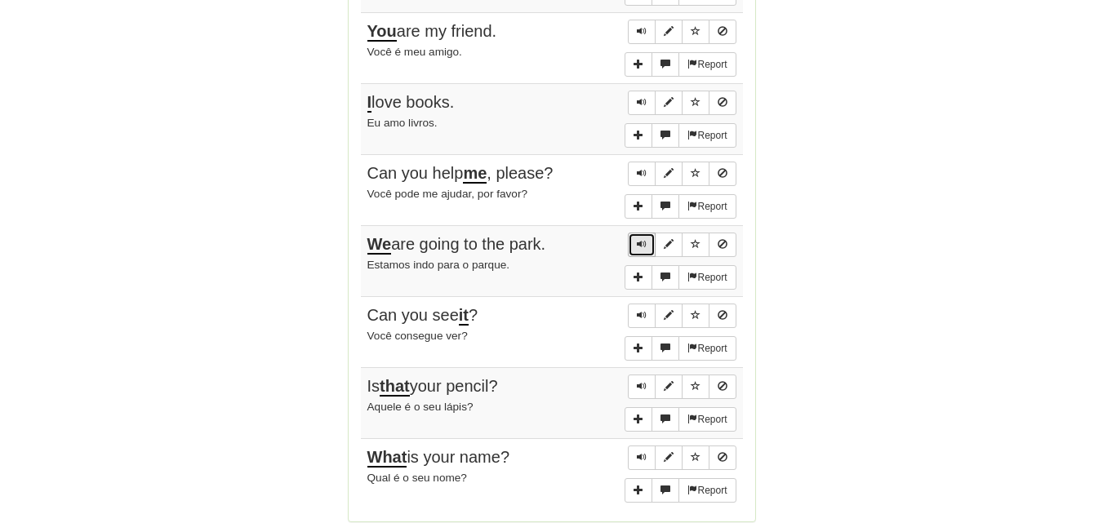
click at [635, 234] on button "Sentence controls" at bounding box center [642, 245] width 28 height 24
click at [642, 318] on span "Sentence controls" at bounding box center [642, 315] width 10 height 10
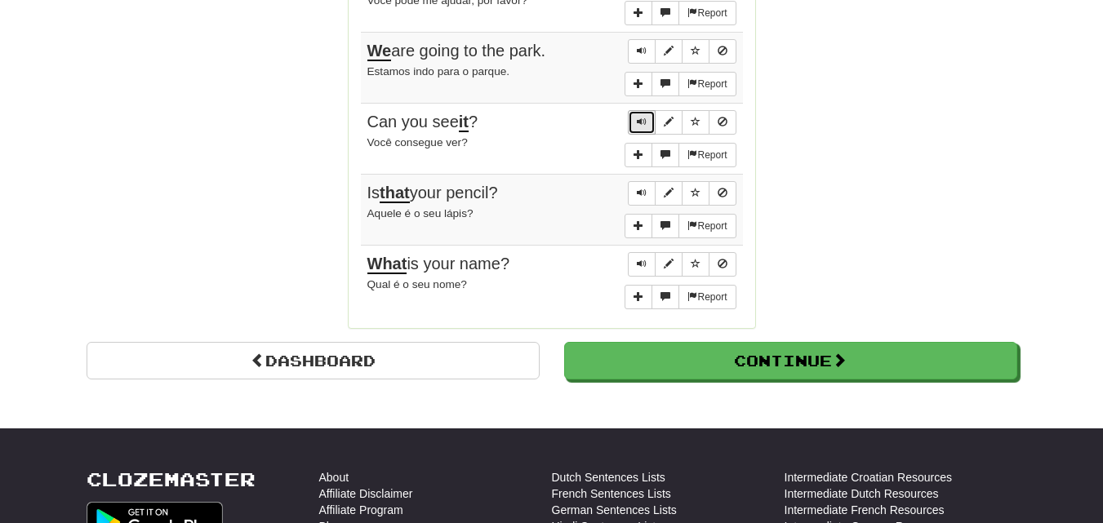
scroll to position [1371, 0]
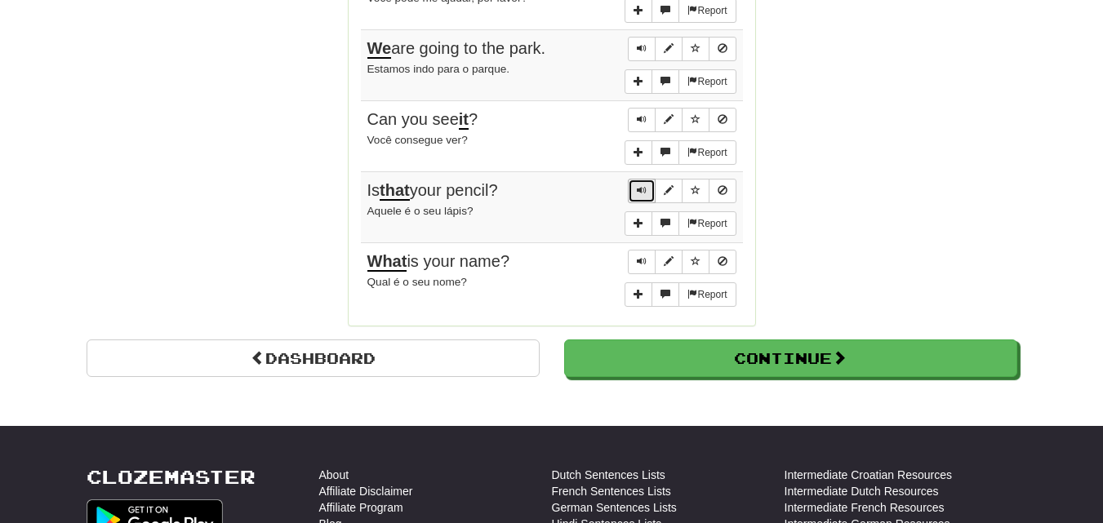
click at [635, 189] on button "Sentence controls" at bounding box center [642, 191] width 28 height 24
click at [649, 259] on button "Sentence controls" at bounding box center [642, 262] width 28 height 24
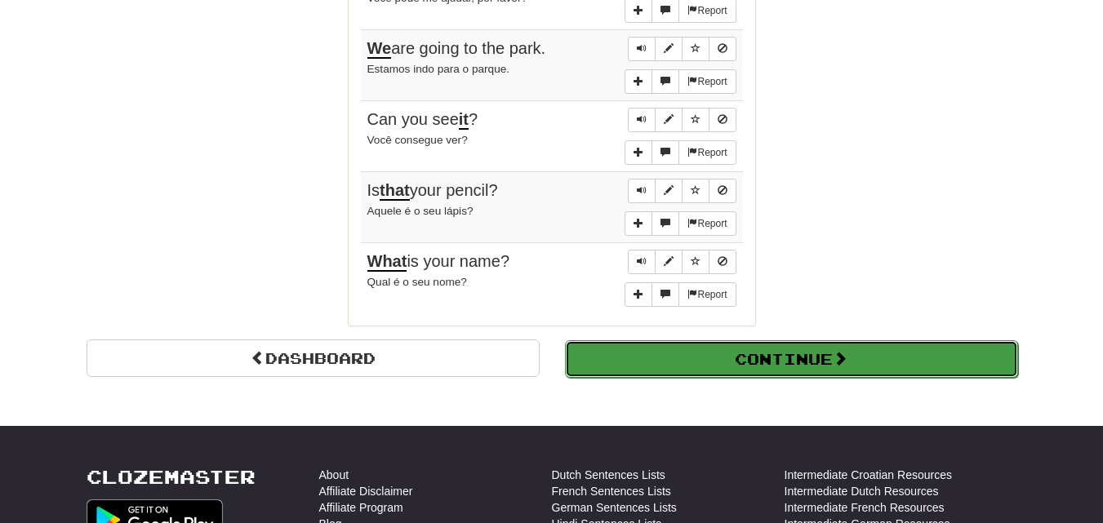
click at [668, 348] on button "Continue" at bounding box center [791, 359] width 453 height 38
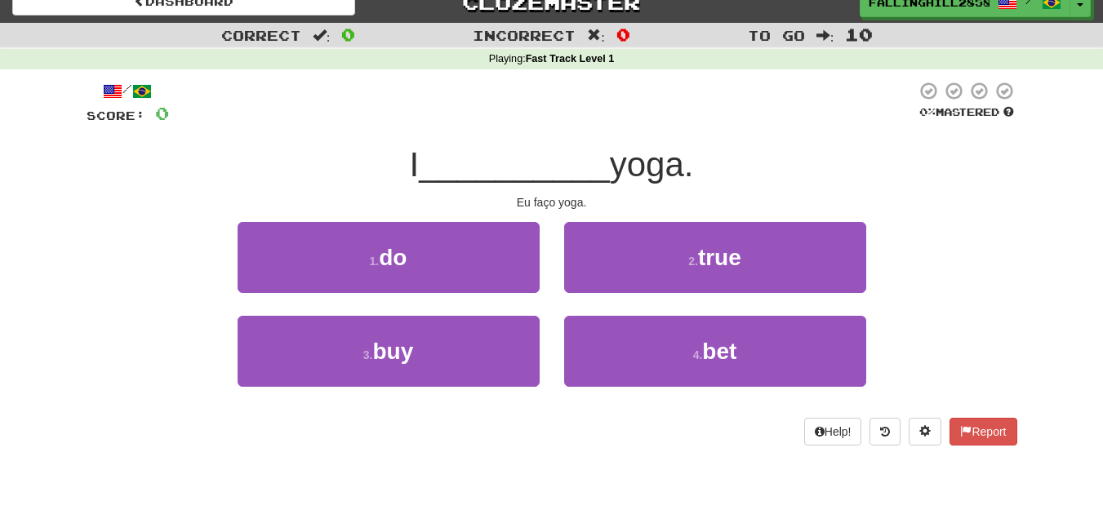
scroll to position [0, 0]
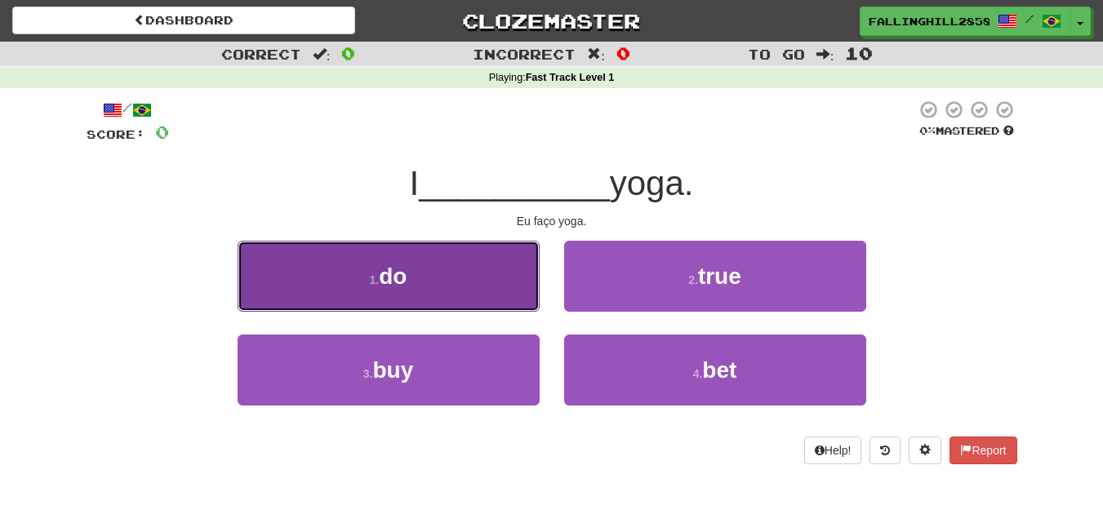
click at [479, 284] on button "1 . do" at bounding box center [389, 276] width 302 height 71
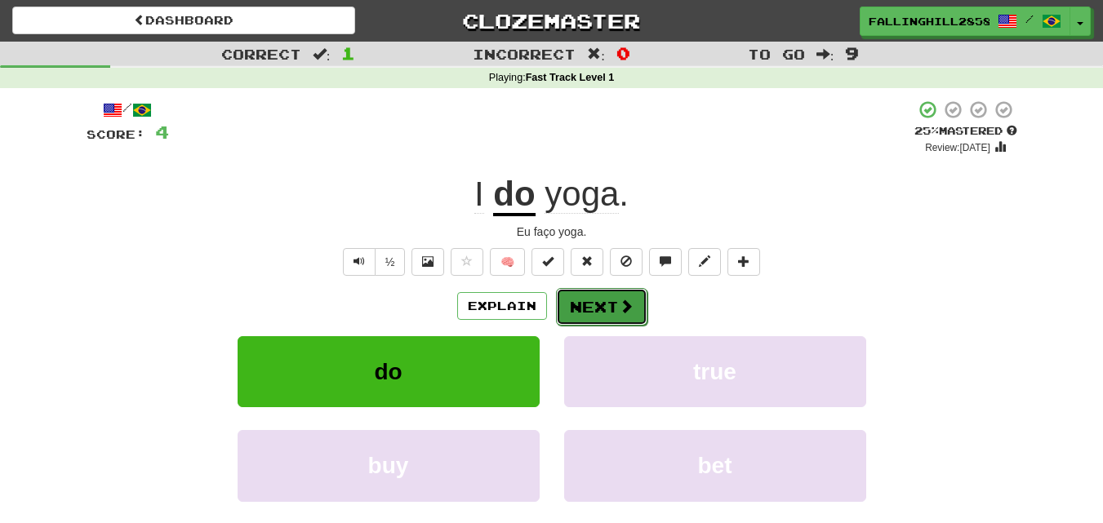
click at [573, 320] on button "Next" at bounding box center [601, 307] width 91 height 38
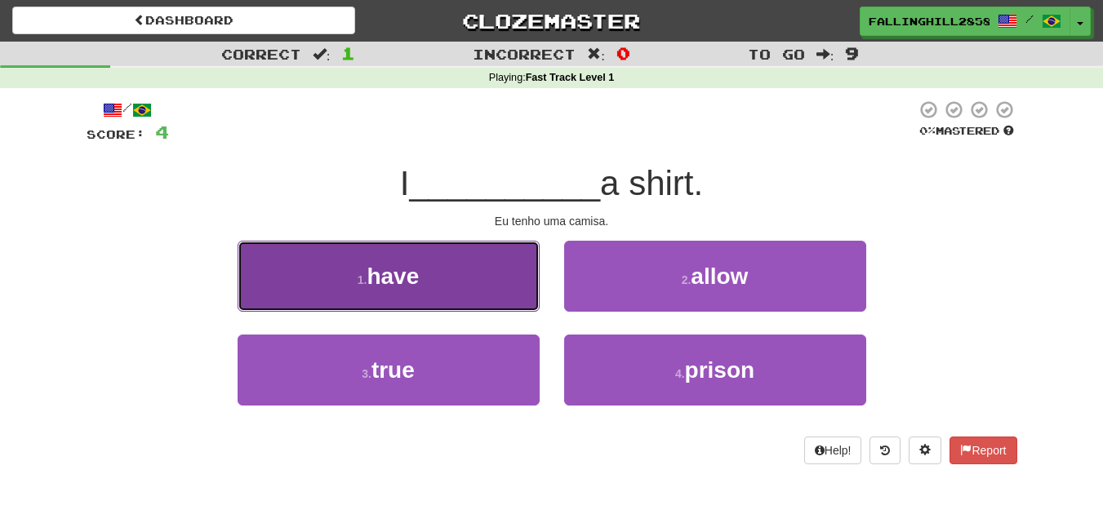
click at [391, 289] on button "1 . have" at bounding box center [389, 276] width 302 height 71
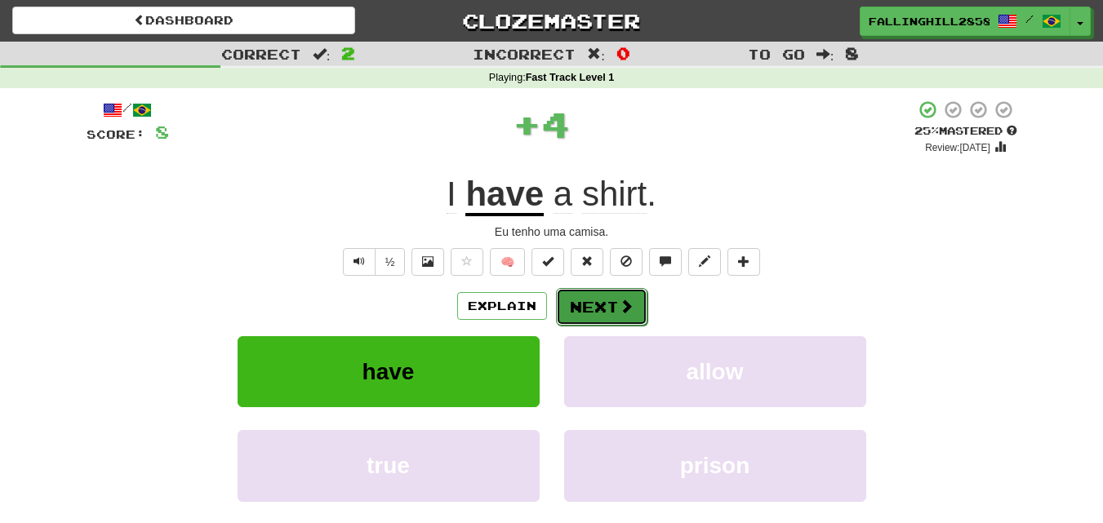
click at [575, 310] on button "Next" at bounding box center [601, 307] width 91 height 38
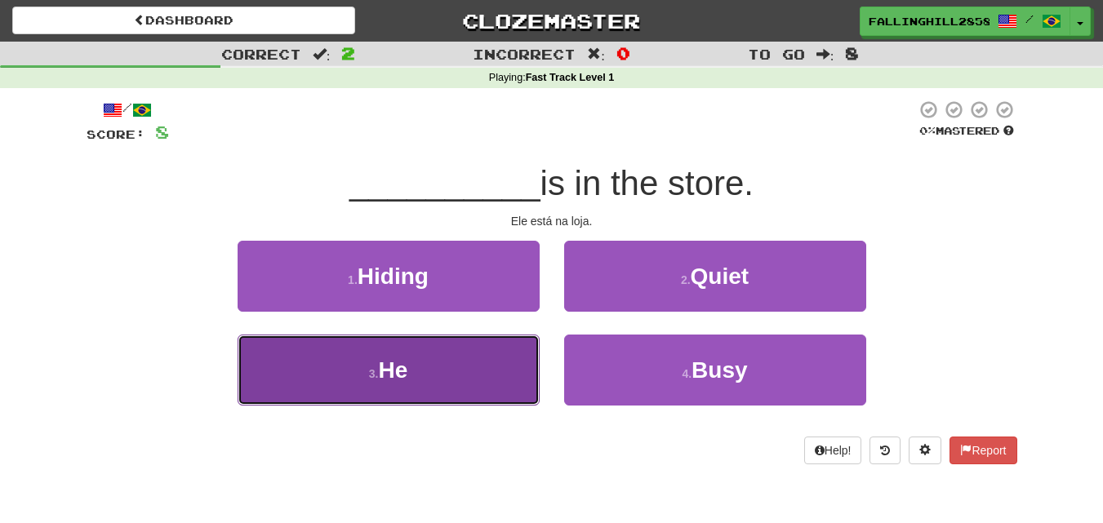
click at [483, 388] on button "3 . He" at bounding box center [389, 370] width 302 height 71
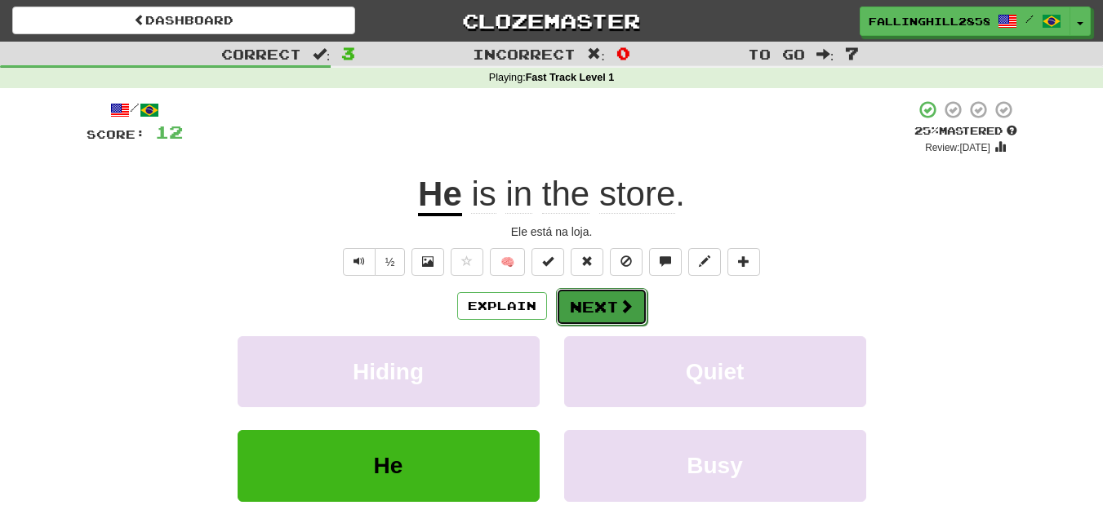
click at [586, 309] on button "Next" at bounding box center [601, 307] width 91 height 38
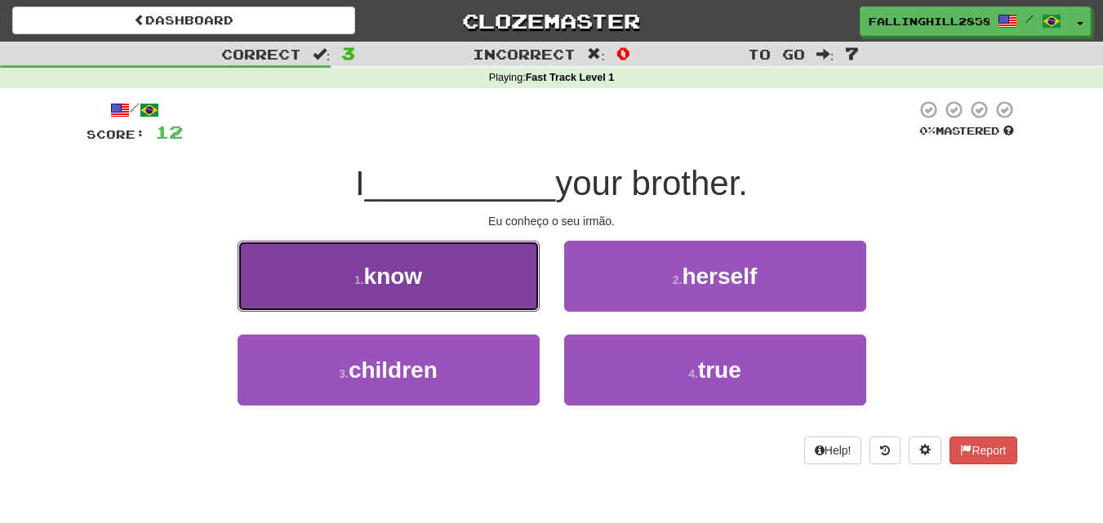
click at [454, 267] on button "1 . know" at bounding box center [389, 276] width 302 height 71
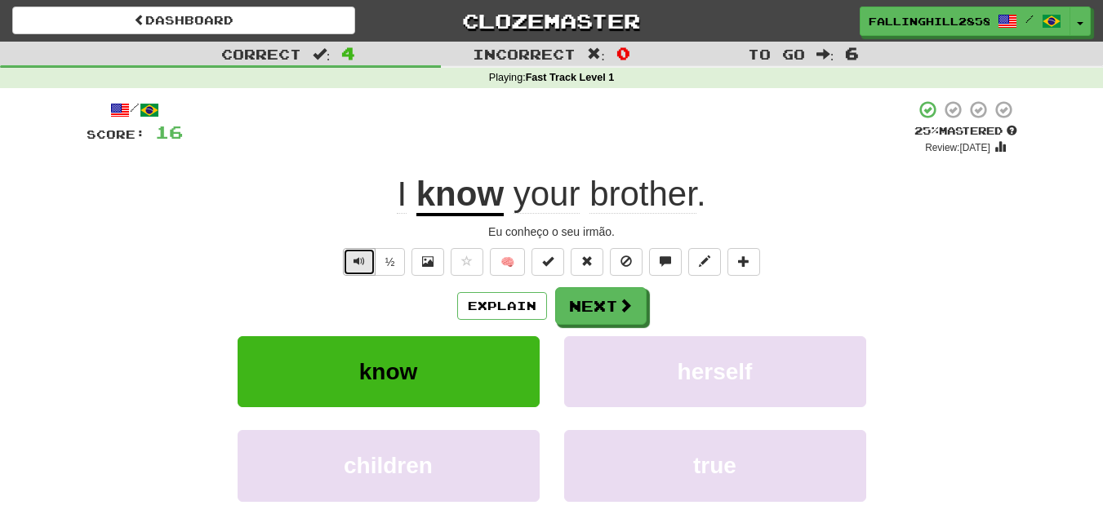
click at [357, 260] on span "Text-to-speech controls" at bounding box center [358, 260] width 11 height 11
click at [574, 305] on button "Next" at bounding box center [601, 307] width 91 height 38
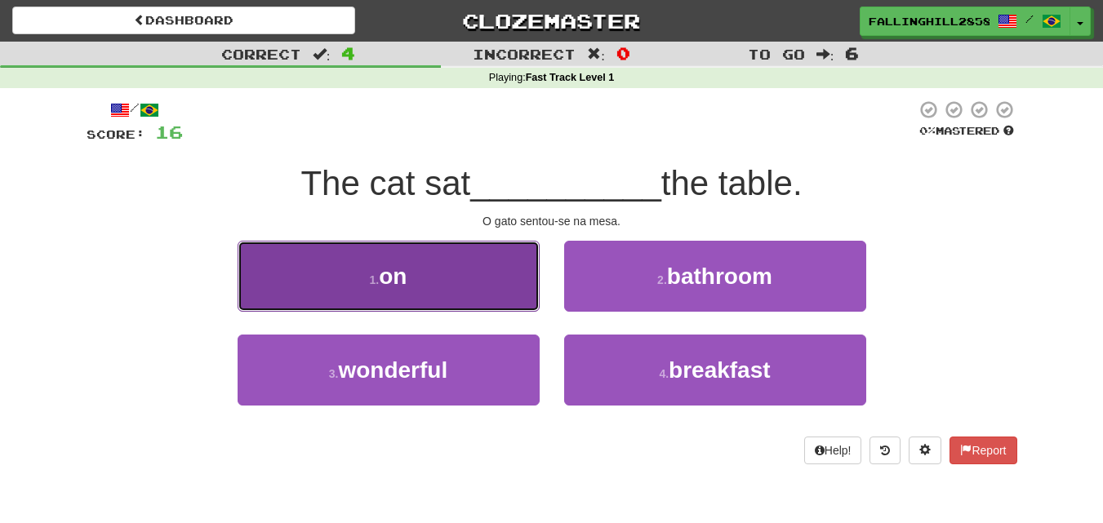
click at [403, 277] on span "on" at bounding box center [393, 276] width 28 height 25
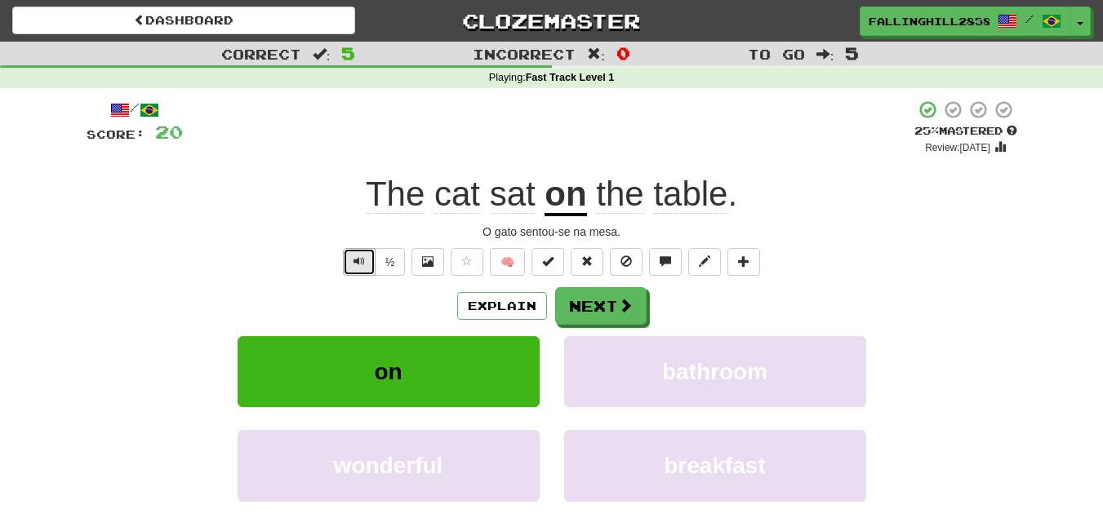
click at [344, 259] on button "Text-to-speech controls" at bounding box center [359, 262] width 33 height 28
click at [571, 307] on button "Next" at bounding box center [601, 307] width 91 height 38
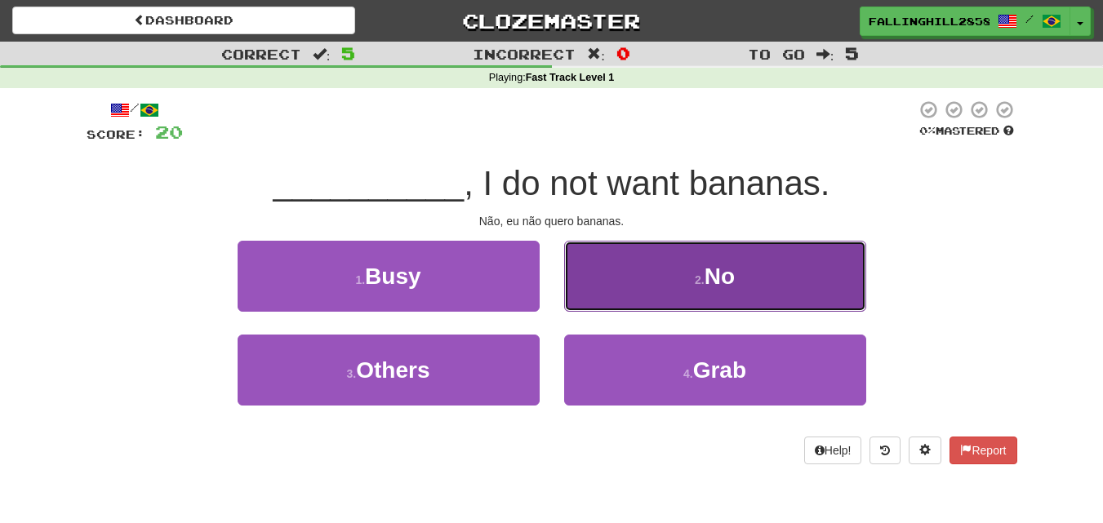
click at [690, 277] on button "2 . No" at bounding box center [715, 276] width 302 height 71
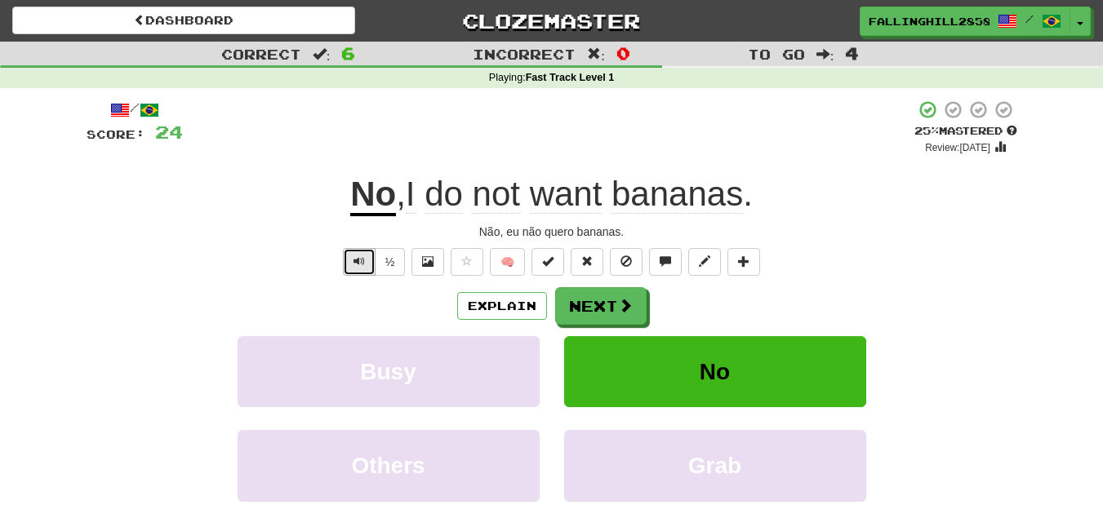
click at [371, 259] on button "Text-to-speech controls" at bounding box center [359, 262] width 33 height 28
click at [370, 260] on button "Text-to-speech controls" at bounding box center [359, 262] width 33 height 28
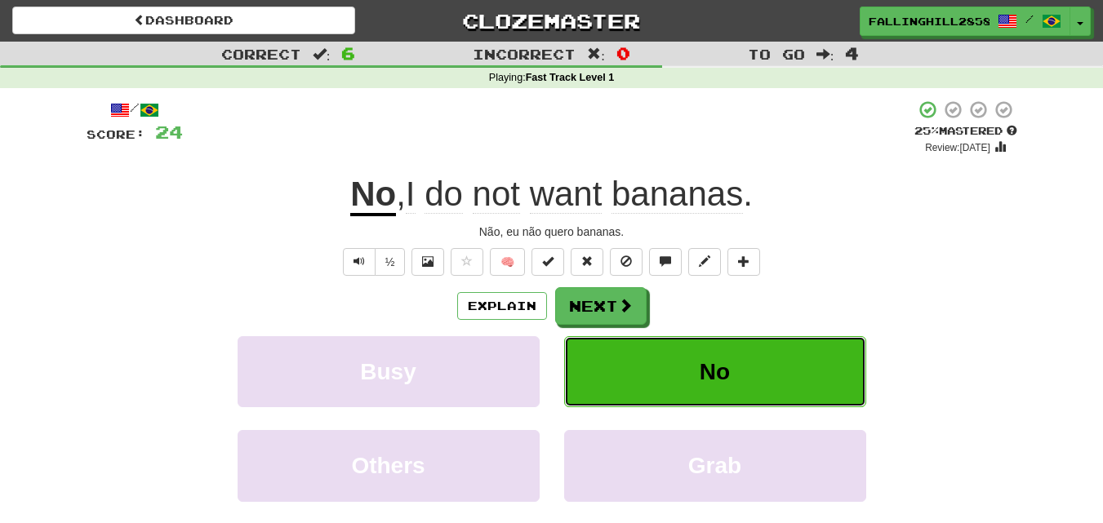
click at [715, 380] on span "No" at bounding box center [714, 371] width 30 height 25
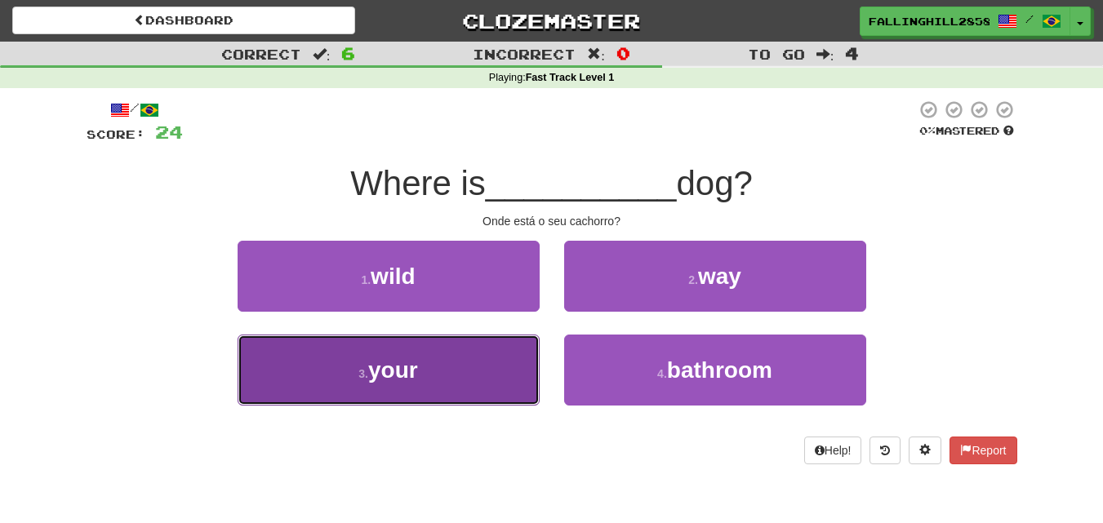
click at [464, 390] on button "3 . your" at bounding box center [389, 370] width 302 height 71
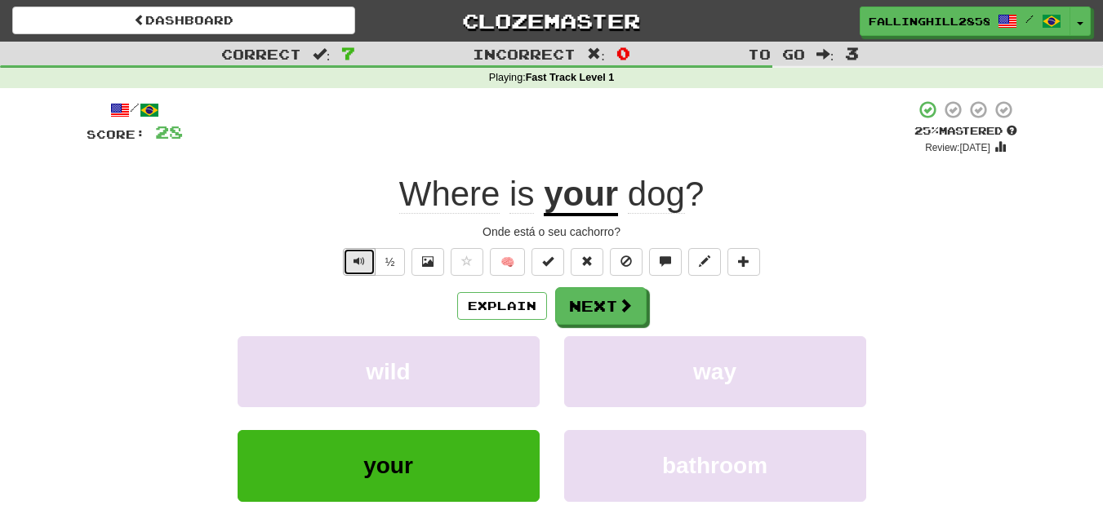
click at [349, 258] on button "Text-to-speech controls" at bounding box center [359, 262] width 33 height 28
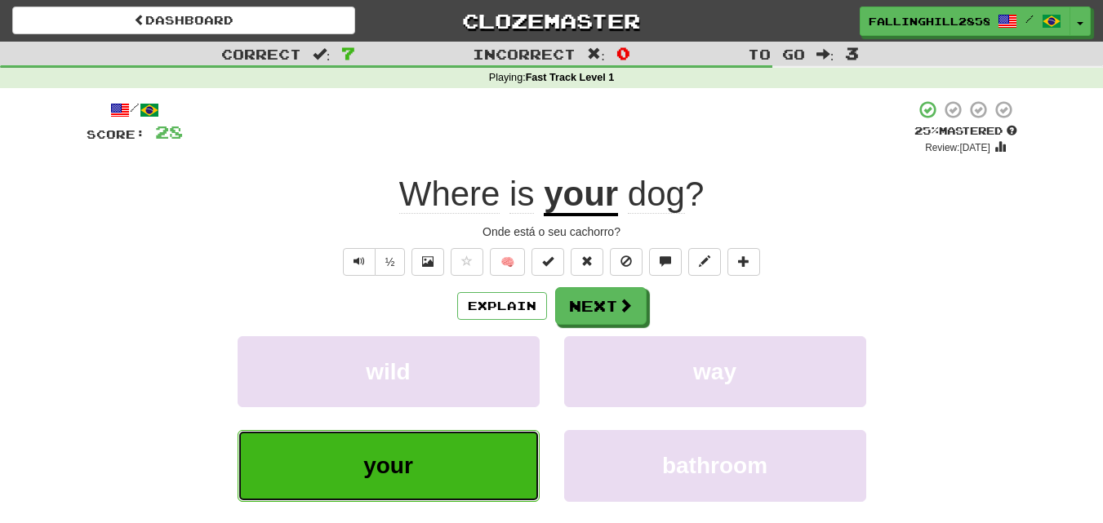
click at [458, 448] on button "your" at bounding box center [389, 465] width 302 height 71
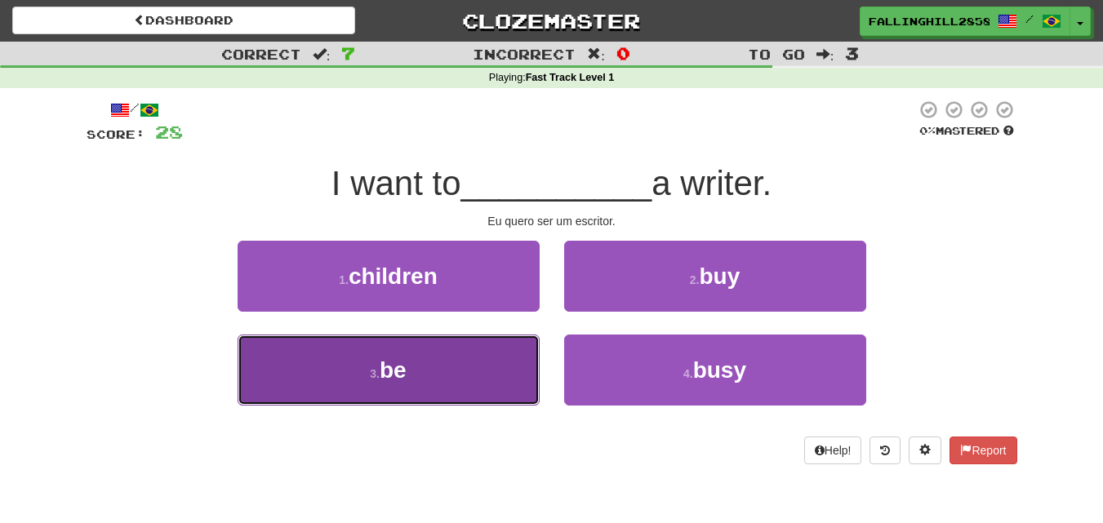
click at [442, 376] on button "3 . be" at bounding box center [389, 370] width 302 height 71
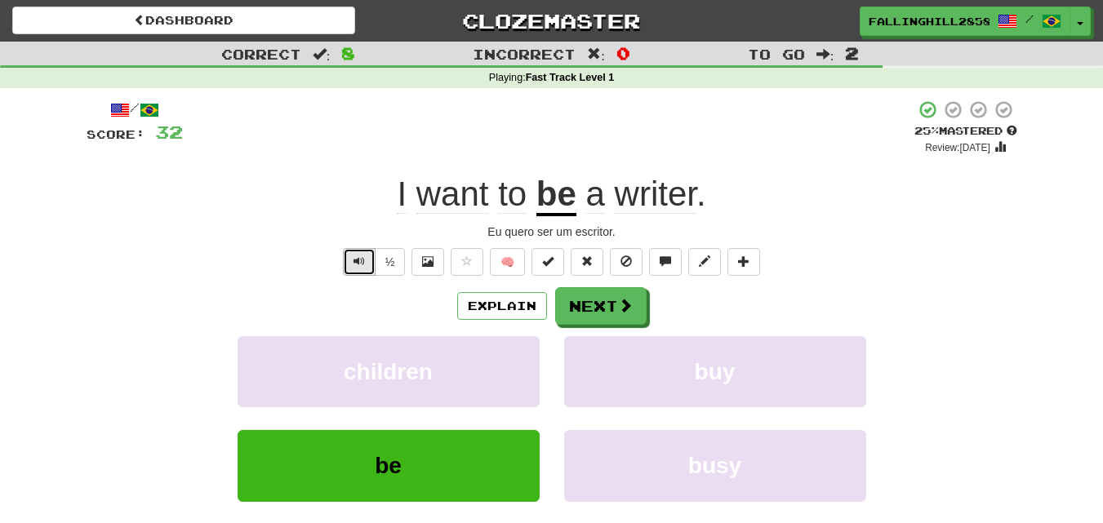
click at [362, 267] on span "Text-to-speech controls" at bounding box center [358, 260] width 11 height 11
click at [393, 256] on button "½" at bounding box center [390, 262] width 31 height 28
click at [362, 268] on button "Text-to-speech controls" at bounding box center [359, 262] width 33 height 28
click at [362, 267] on button "Text-to-speech controls" at bounding box center [359, 262] width 33 height 28
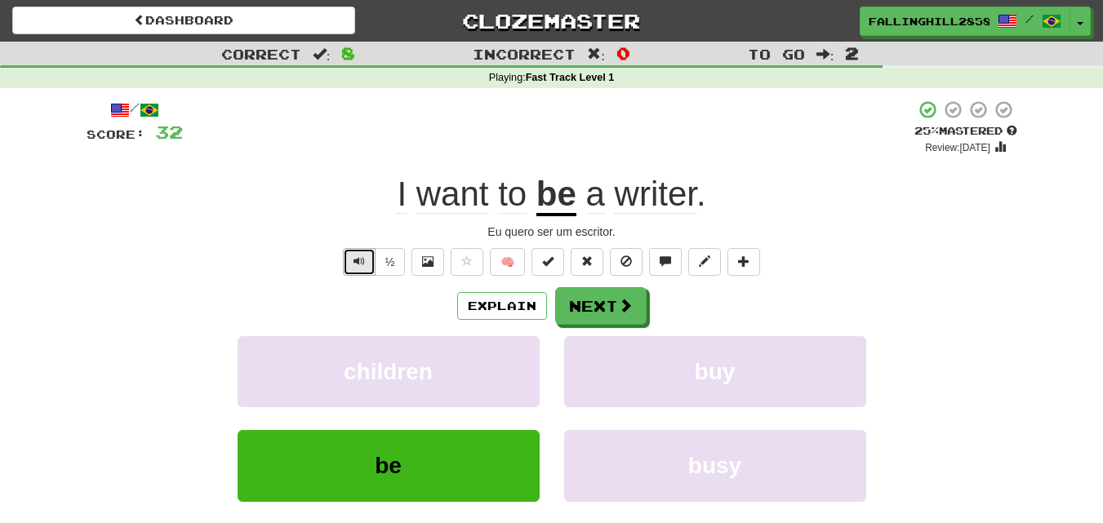
click at [362, 267] on span "Text-to-speech controls" at bounding box center [358, 260] width 11 height 11
click at [364, 267] on button "Text-to-speech controls" at bounding box center [359, 262] width 33 height 28
click at [619, 303] on span at bounding box center [626, 306] width 15 height 15
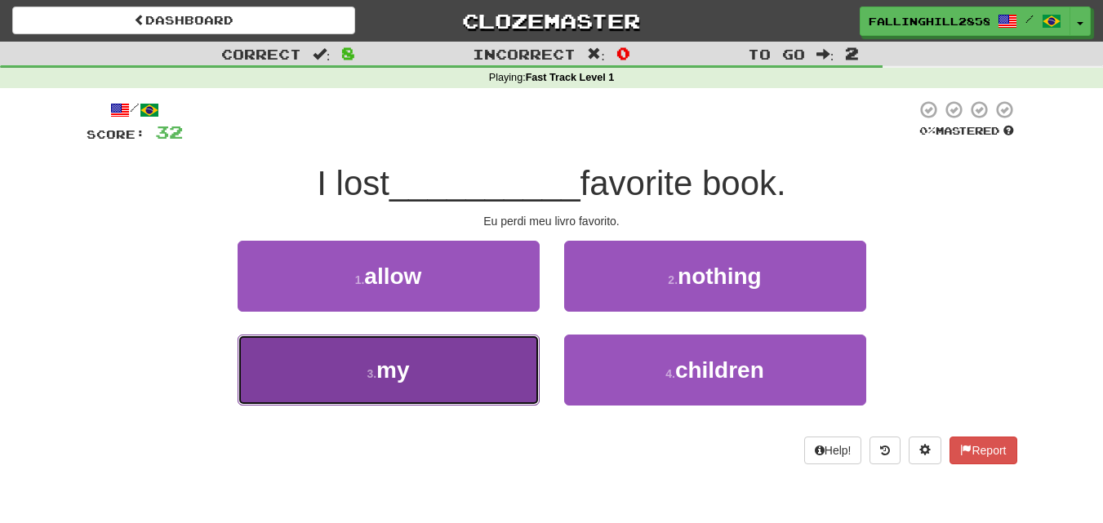
click at [423, 397] on button "3 . my" at bounding box center [389, 370] width 302 height 71
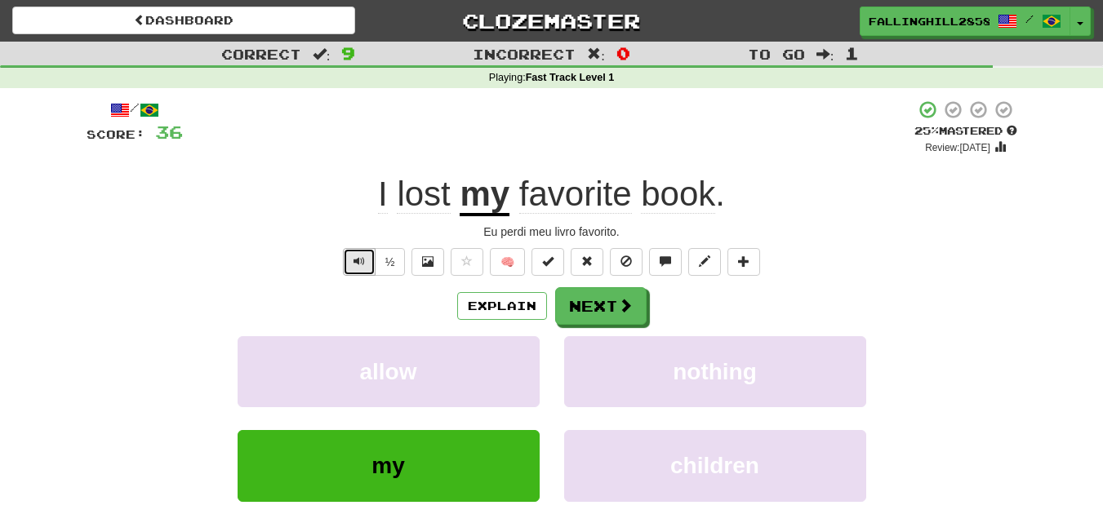
click at [368, 273] on button "Text-to-speech controls" at bounding box center [359, 262] width 33 height 28
click at [620, 304] on span at bounding box center [626, 306] width 15 height 15
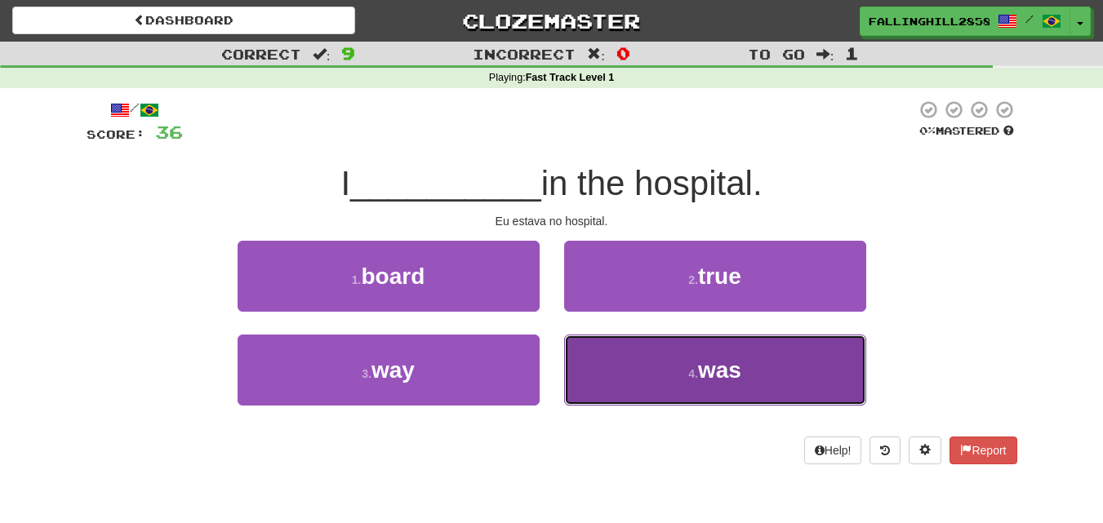
click at [665, 362] on button "4 . was" at bounding box center [715, 370] width 302 height 71
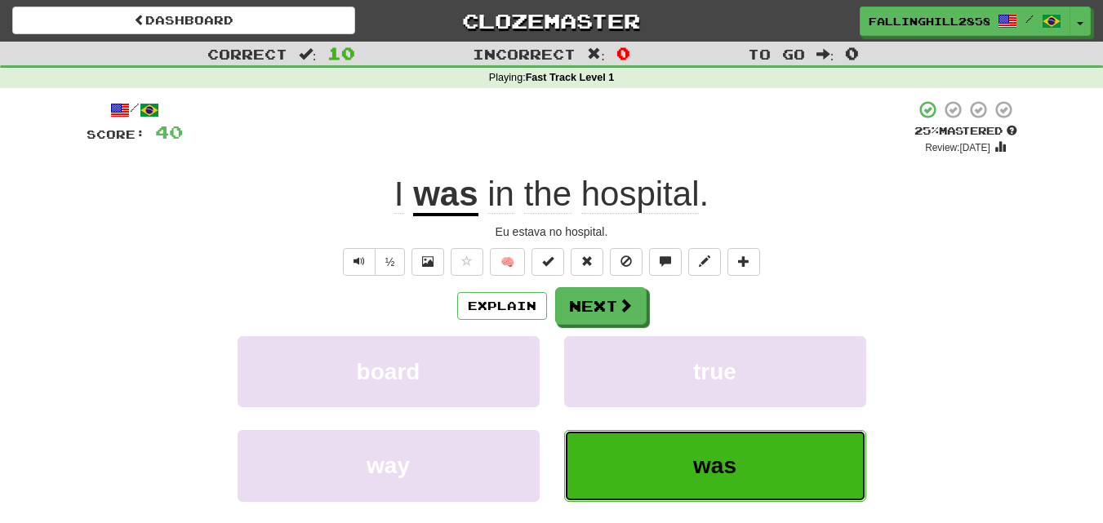
click at [644, 458] on button "was" at bounding box center [715, 465] width 302 height 71
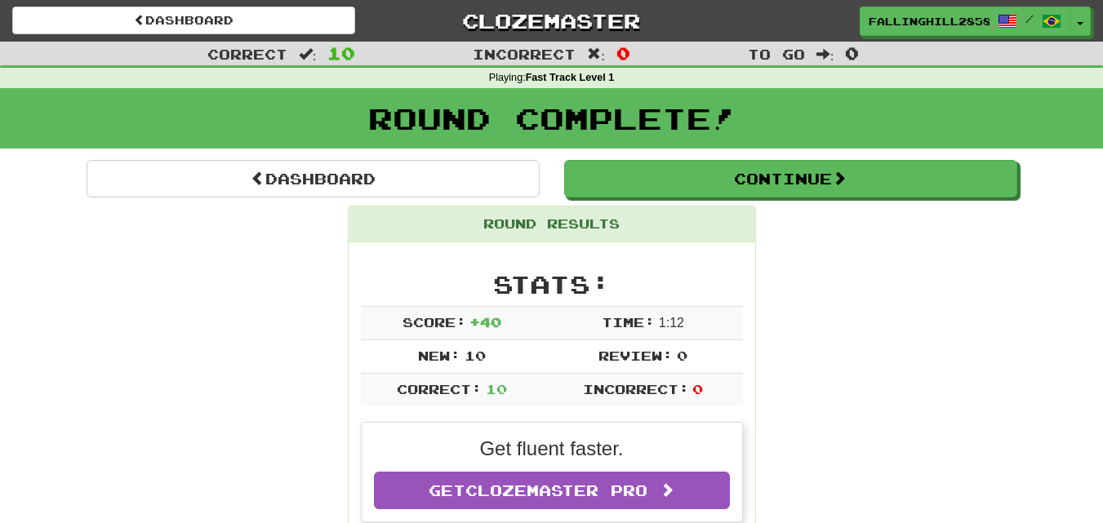
click at [636, 157] on div "Round Complete!" at bounding box center [551, 124] width 1103 height 72
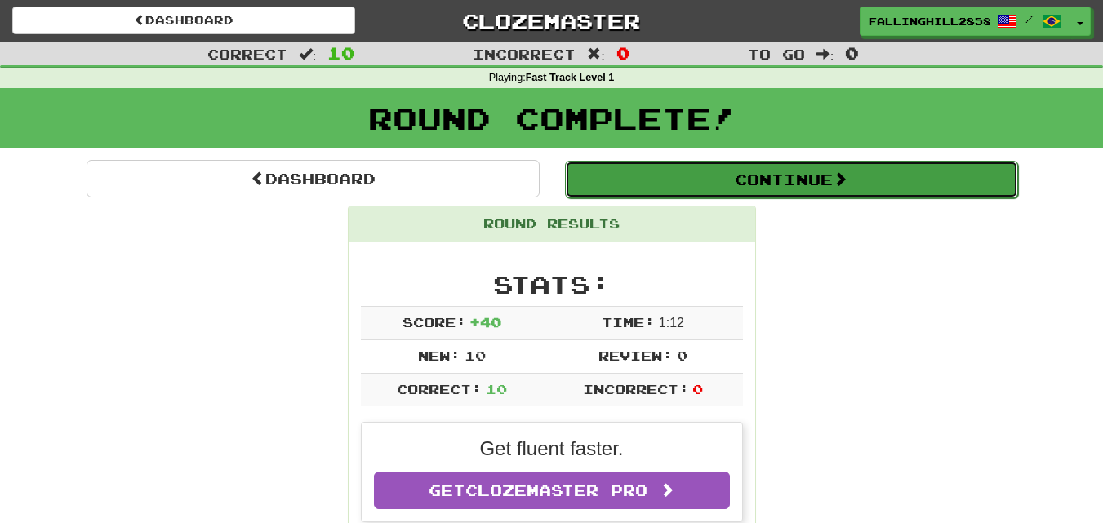
click at [642, 176] on button "Continue" at bounding box center [791, 180] width 453 height 38
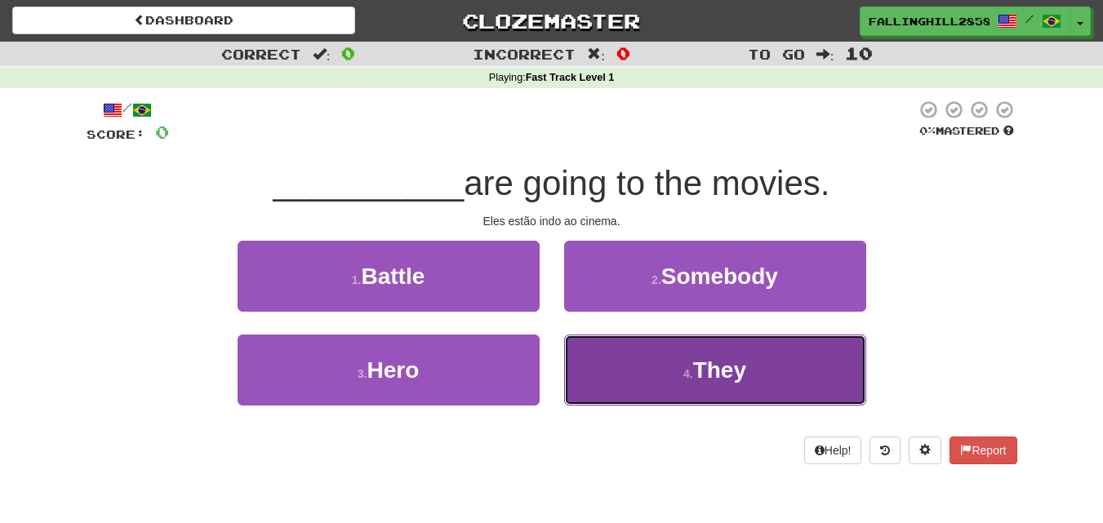
click at [713, 354] on button "4 . They" at bounding box center [715, 370] width 302 height 71
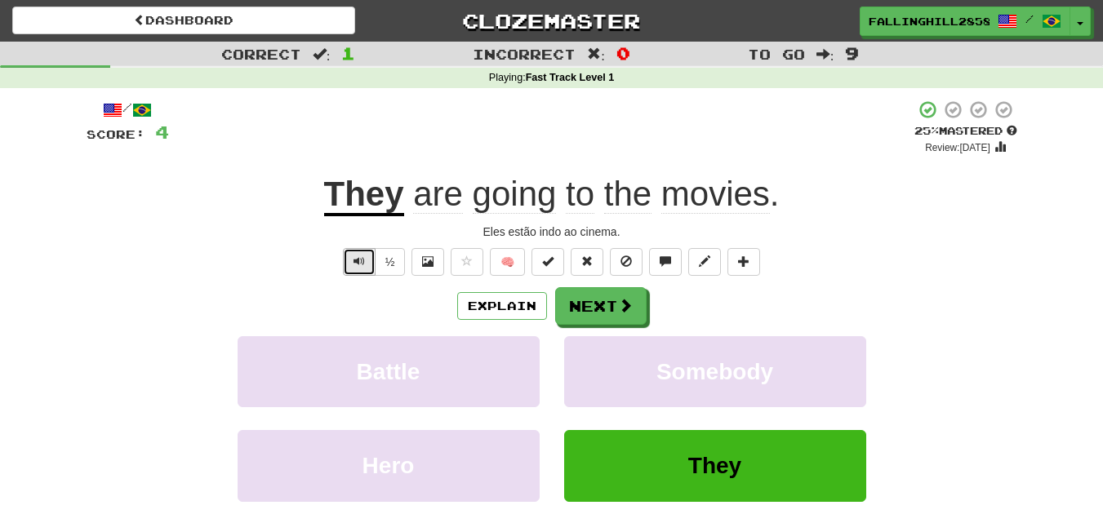
click at [367, 265] on button "Text-to-speech controls" at bounding box center [359, 262] width 33 height 28
click at [651, 305] on div "Explain Next" at bounding box center [552, 306] width 930 height 38
click at [627, 321] on button "Next" at bounding box center [601, 307] width 91 height 38
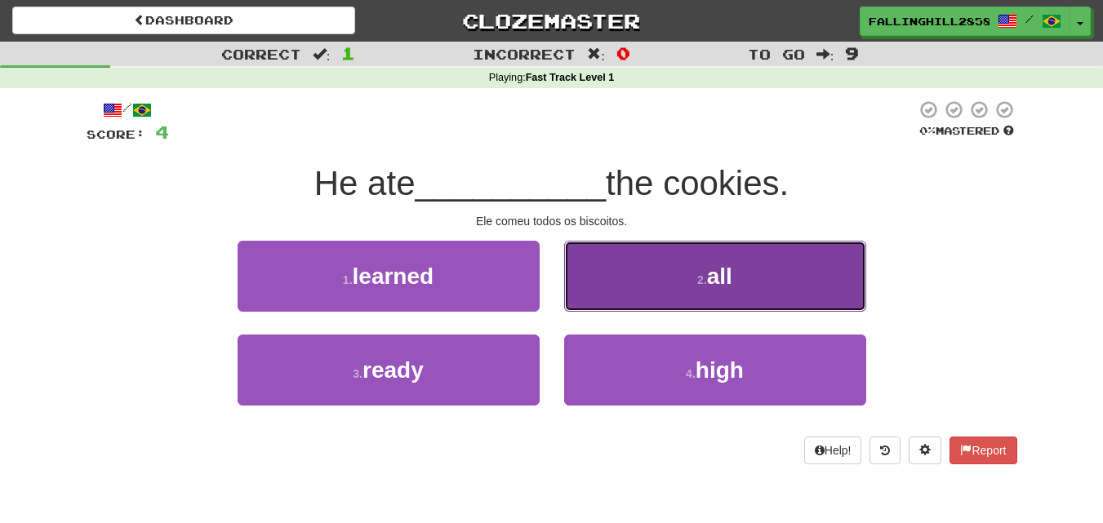
click at [662, 295] on button "2 . all" at bounding box center [715, 276] width 302 height 71
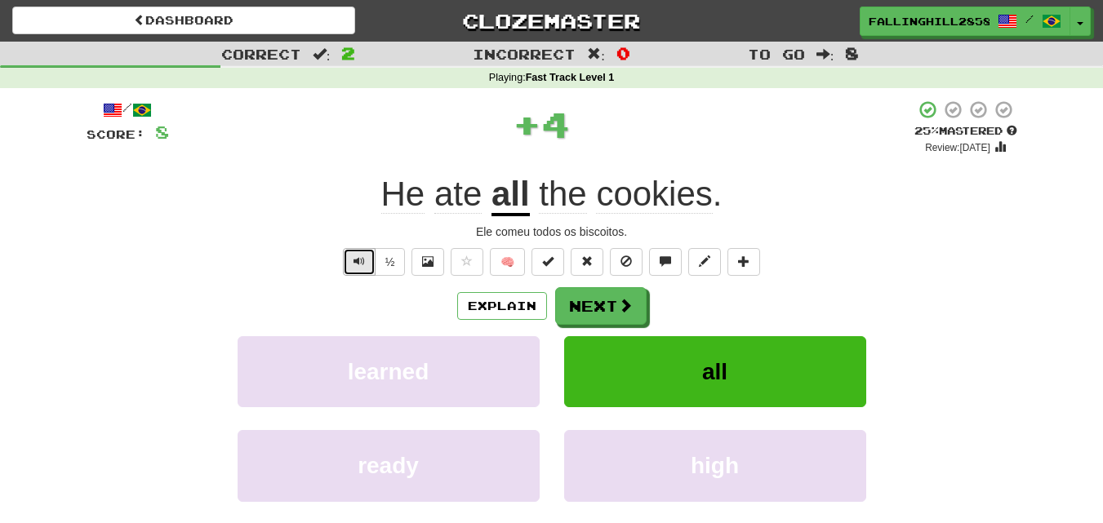
click at [368, 265] on button "Text-to-speech controls" at bounding box center [359, 262] width 33 height 28
click at [353, 266] on span "Text-to-speech controls" at bounding box center [358, 260] width 11 height 11
click at [569, 299] on button "Next" at bounding box center [601, 307] width 91 height 38
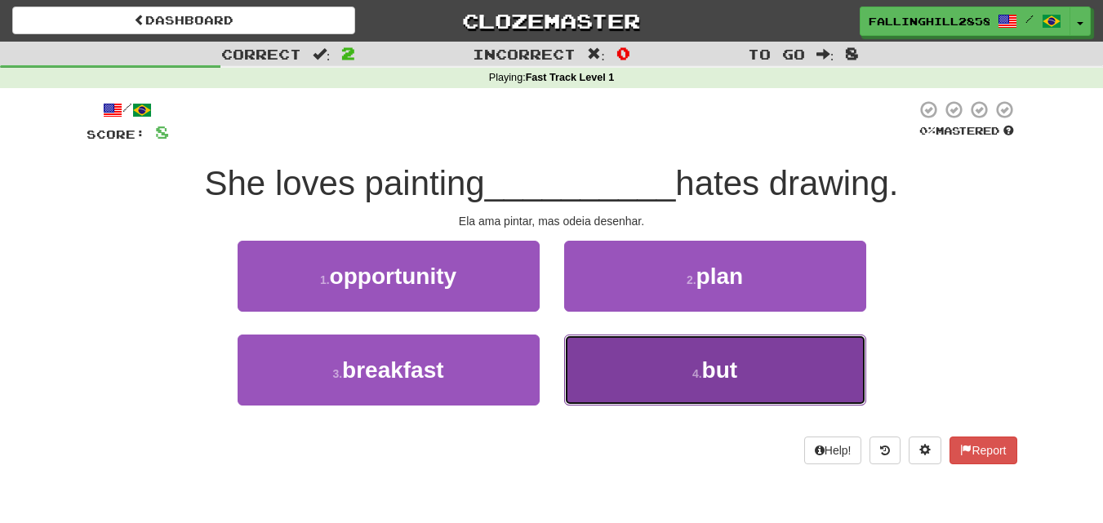
click at [664, 376] on button "4 . but" at bounding box center [715, 370] width 302 height 71
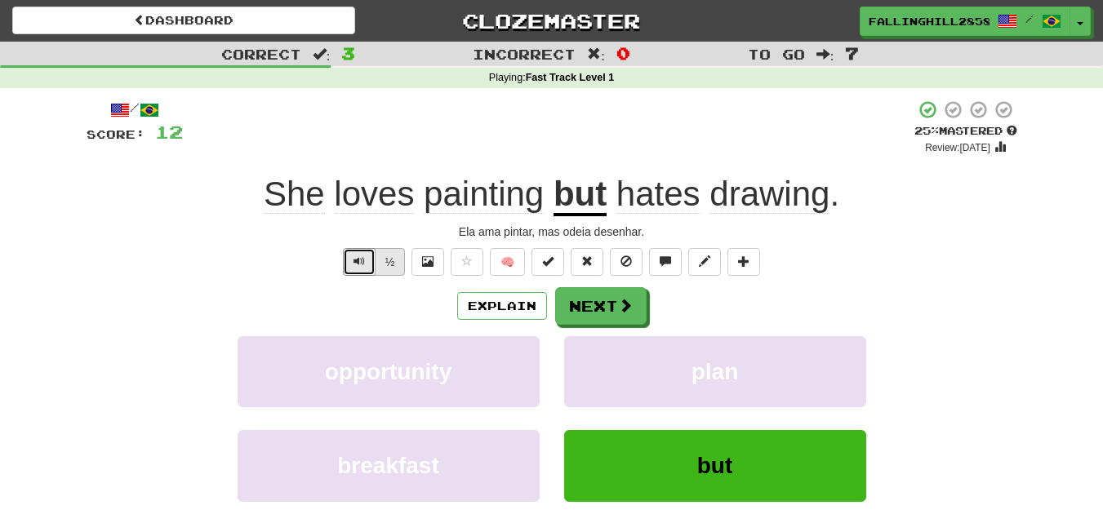
click at [374, 261] on button "Text-to-speech controls" at bounding box center [359, 262] width 33 height 28
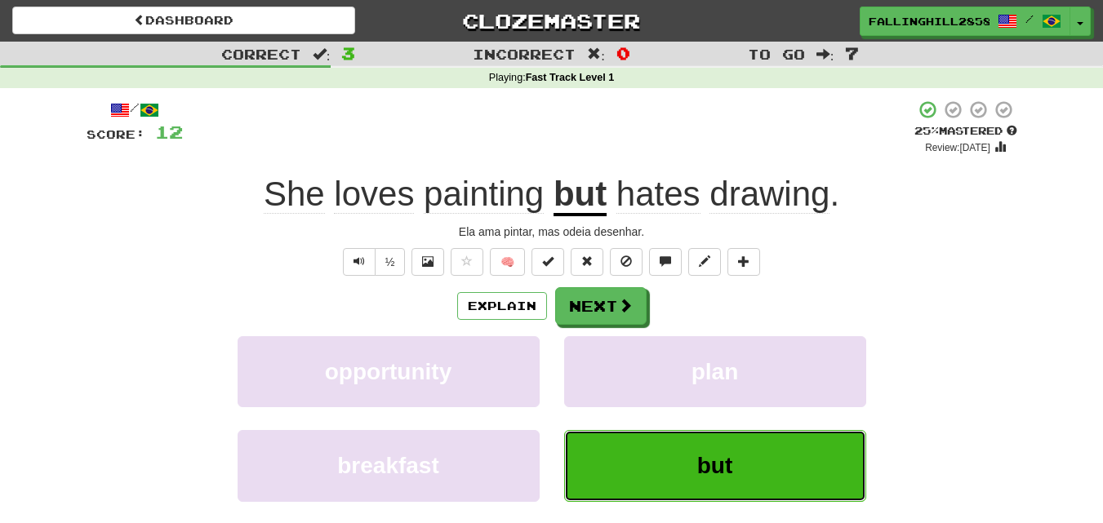
click at [694, 477] on button "but" at bounding box center [715, 465] width 302 height 71
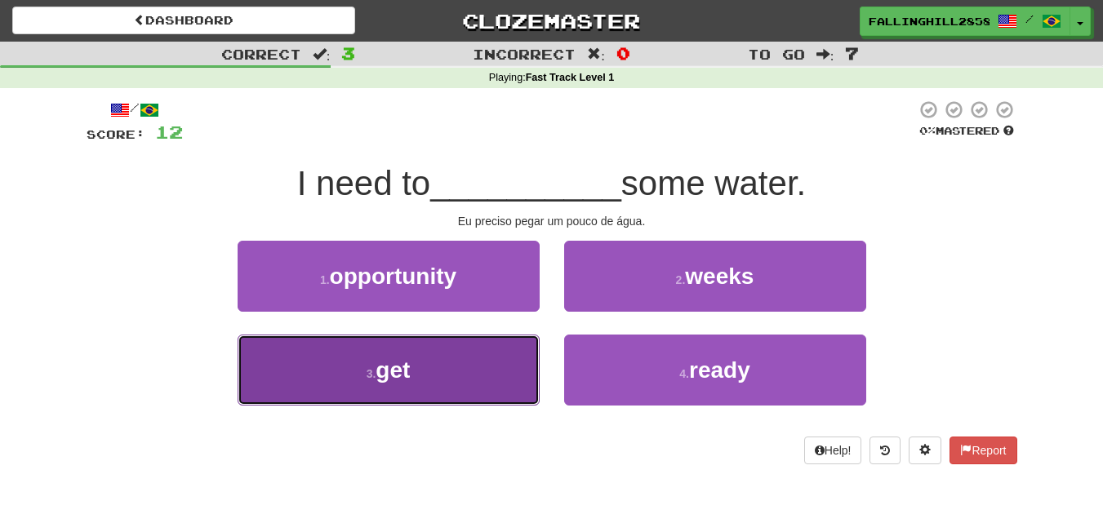
click at [457, 385] on button "3 . get" at bounding box center [389, 370] width 302 height 71
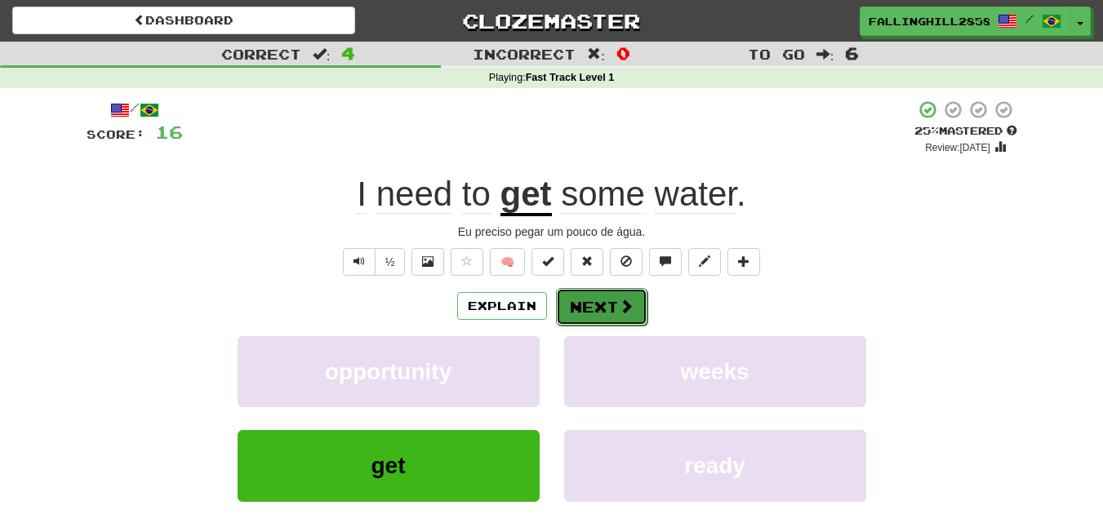
click at [610, 303] on button "Next" at bounding box center [601, 307] width 91 height 38
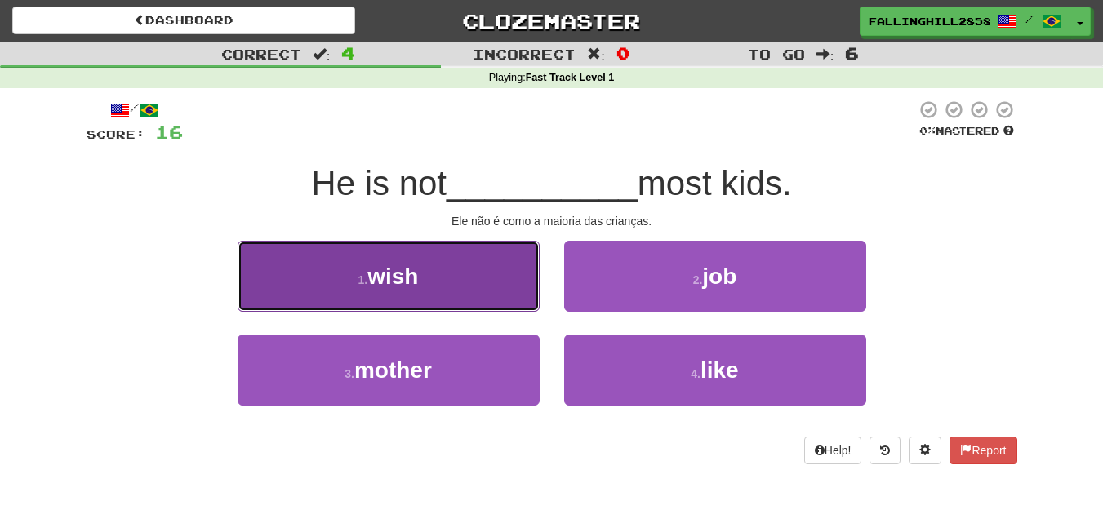
click at [457, 309] on button "1 . wish" at bounding box center [389, 276] width 302 height 71
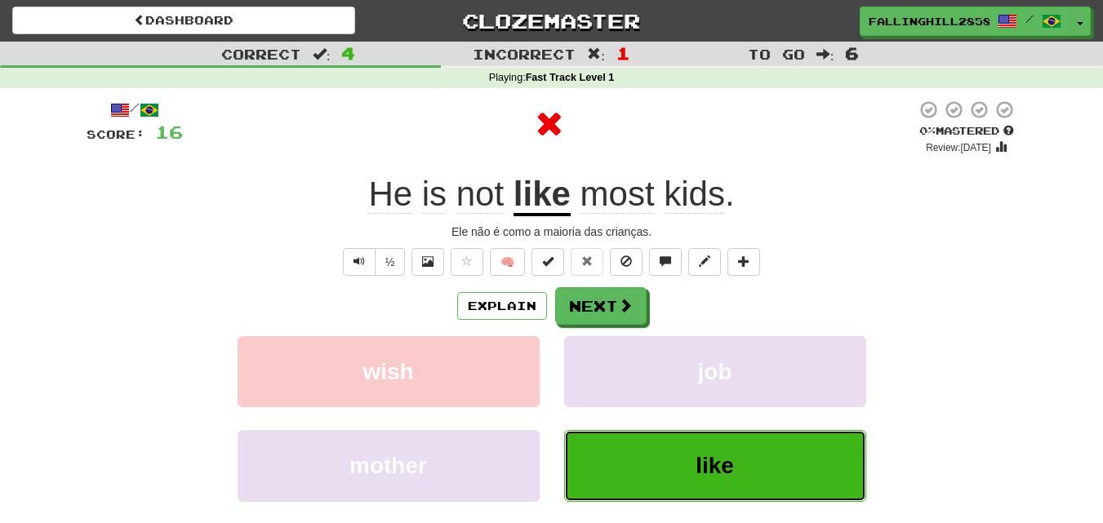
click at [735, 483] on button "like" at bounding box center [715, 465] width 302 height 71
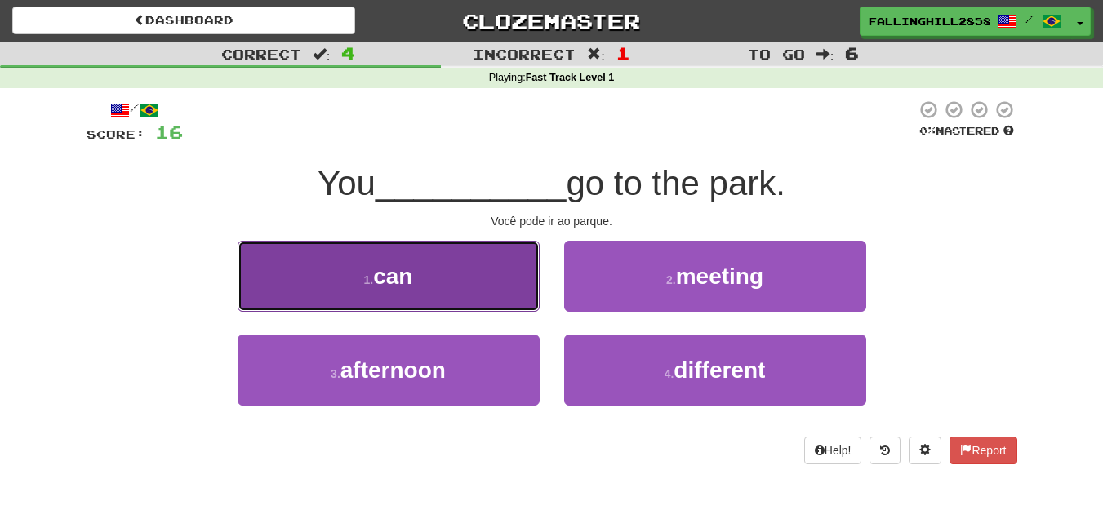
click at [448, 281] on button "1 . can" at bounding box center [389, 276] width 302 height 71
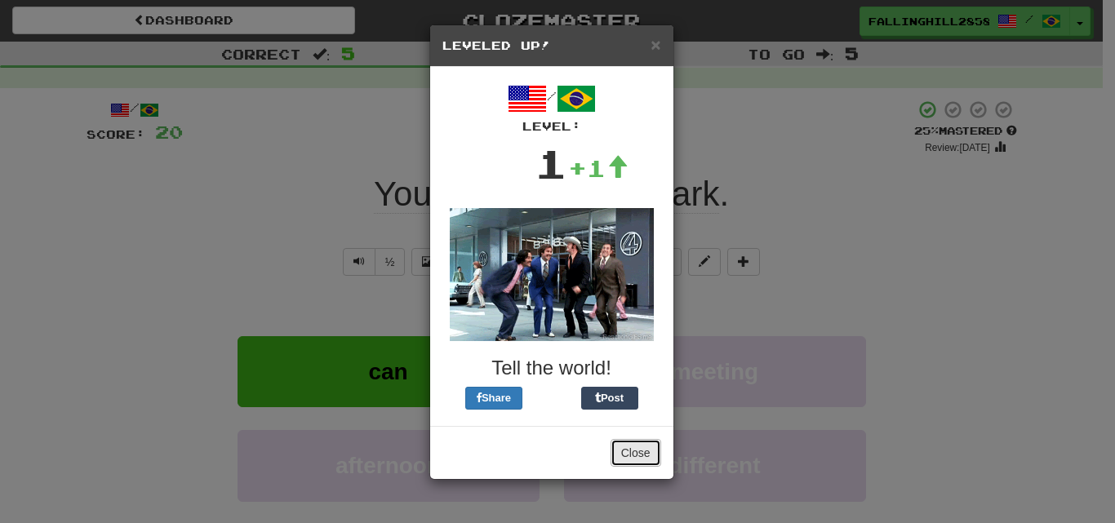
click at [648, 462] on button "Close" at bounding box center [635, 453] width 51 height 28
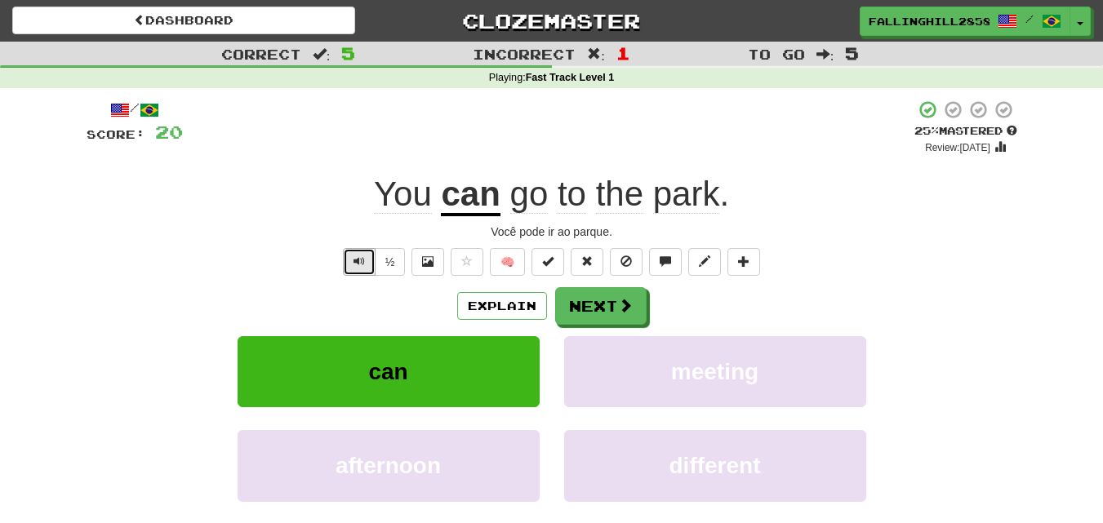
click at [353, 266] on span "Text-to-speech controls" at bounding box center [358, 260] width 11 height 11
click at [591, 304] on button "Next" at bounding box center [601, 307] width 91 height 38
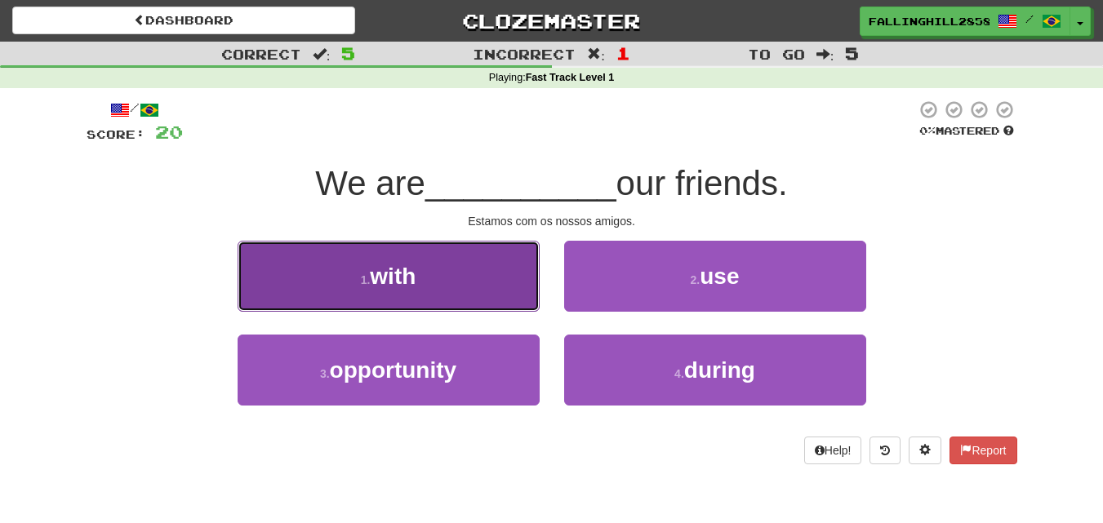
click at [381, 298] on button "1 . with" at bounding box center [389, 276] width 302 height 71
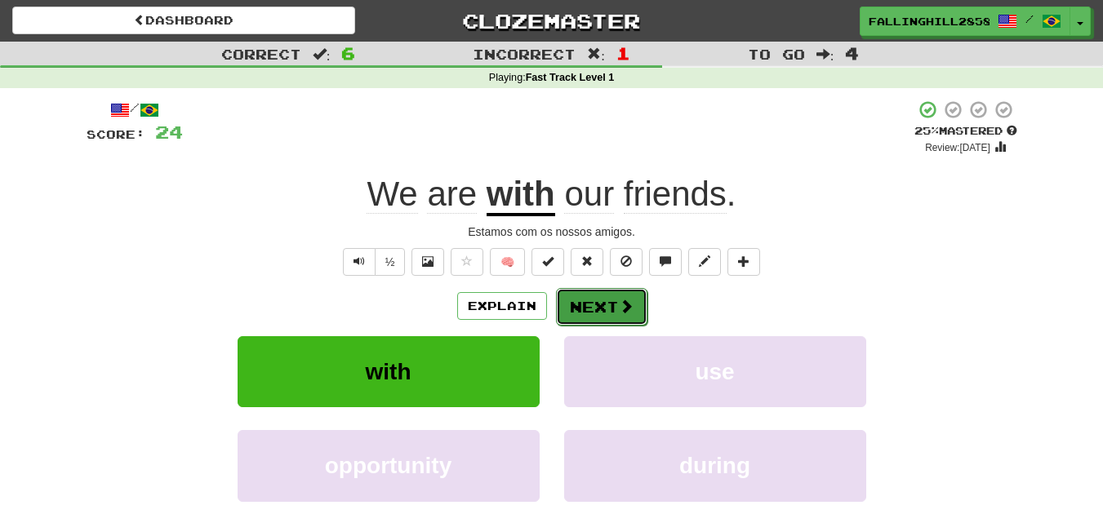
click at [598, 316] on button "Next" at bounding box center [601, 307] width 91 height 38
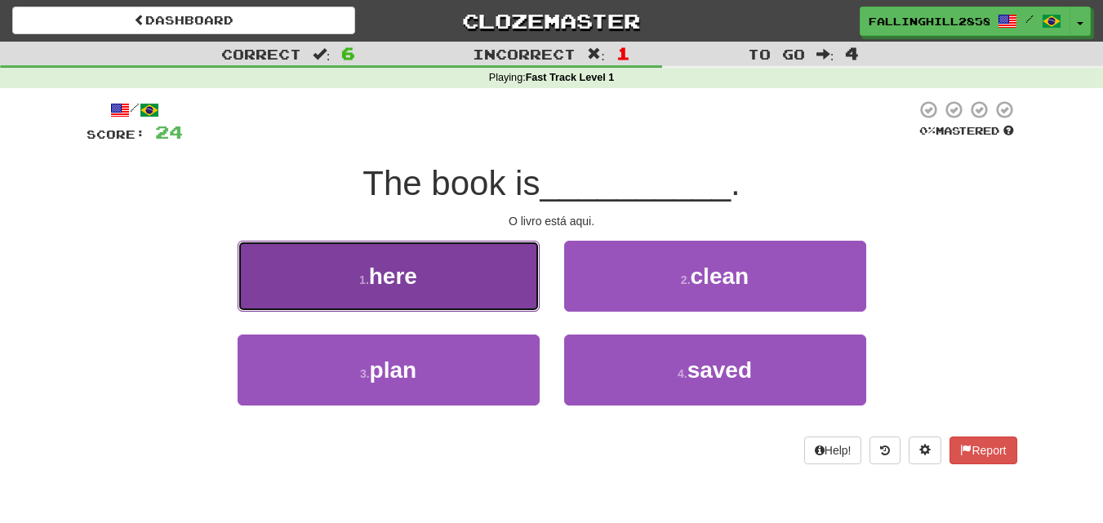
click at [516, 309] on button "1 . here" at bounding box center [389, 276] width 302 height 71
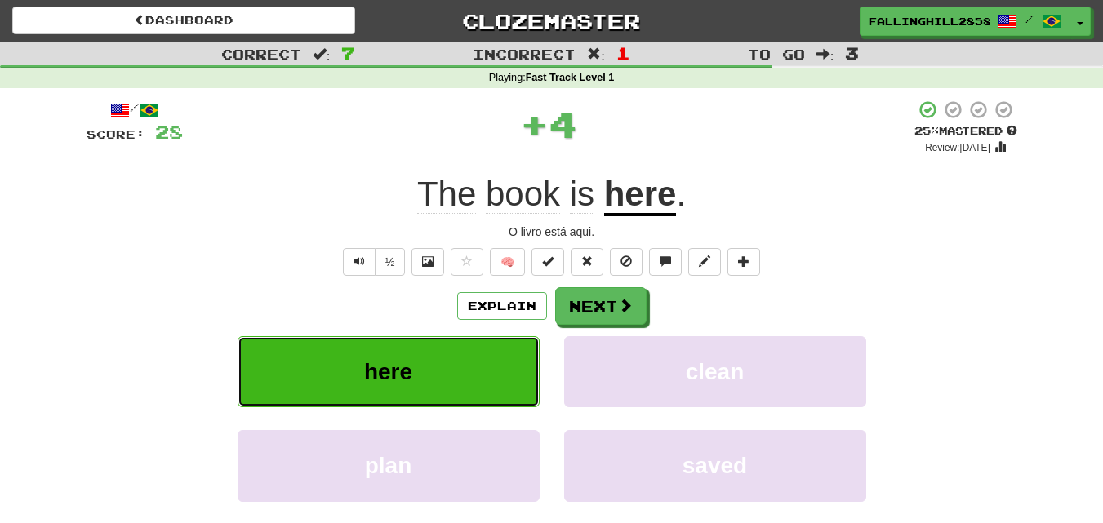
click at [514, 370] on button "here" at bounding box center [389, 371] width 302 height 71
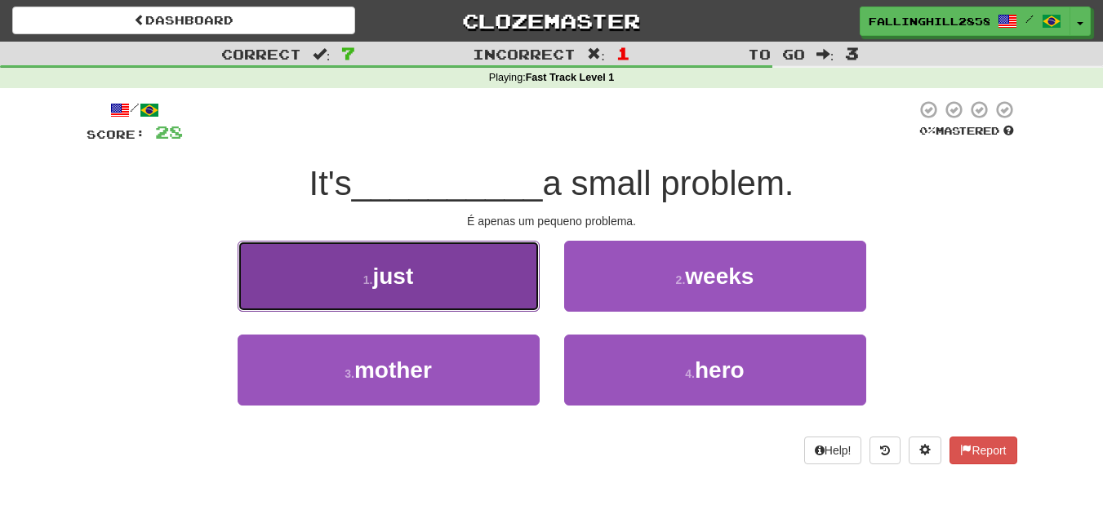
click at [473, 288] on button "1 . just" at bounding box center [389, 276] width 302 height 71
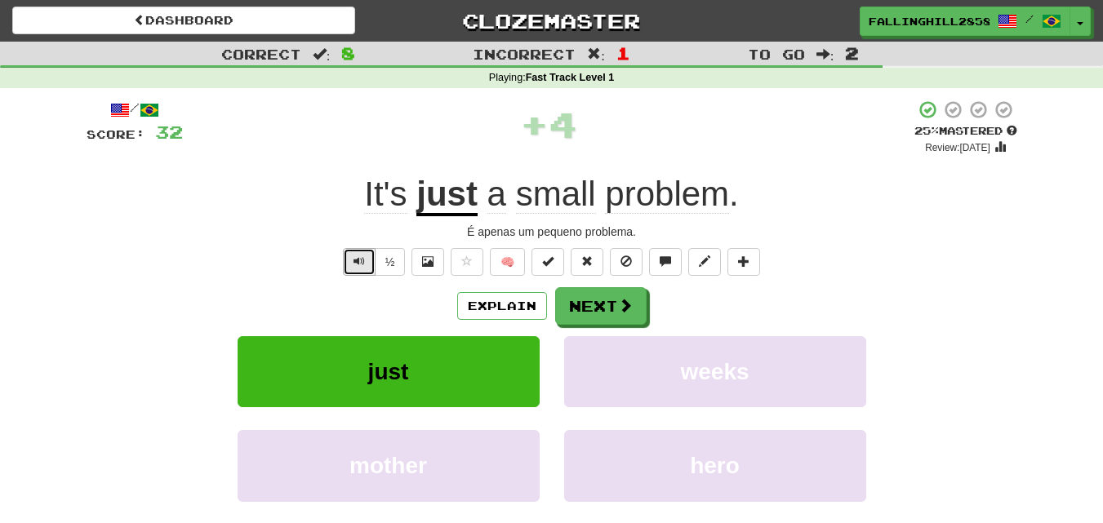
click at [357, 266] on span "Text-to-speech controls" at bounding box center [358, 260] width 11 height 11
click at [614, 317] on button "Next" at bounding box center [601, 307] width 91 height 38
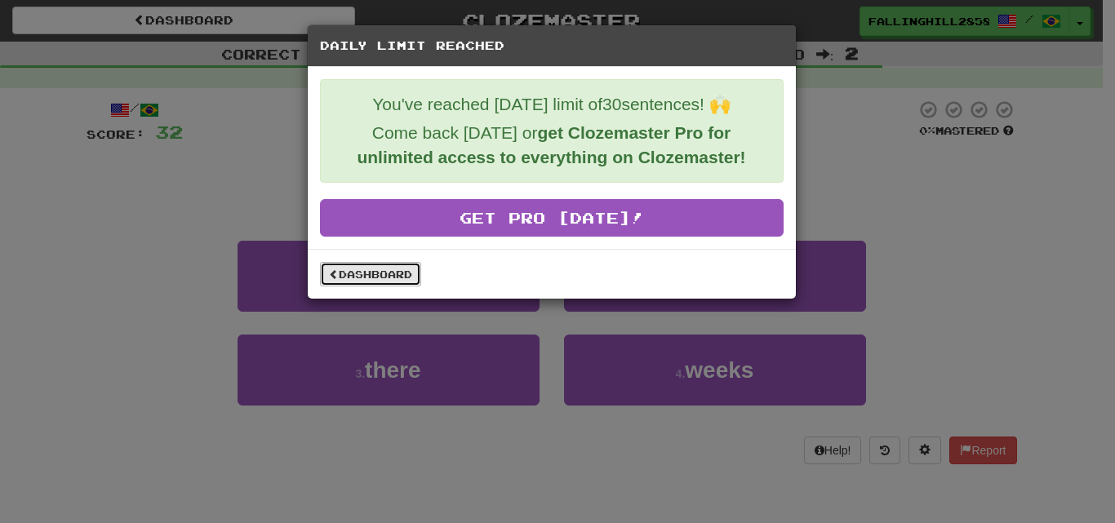
click at [368, 275] on link "Dashboard" at bounding box center [370, 274] width 101 height 24
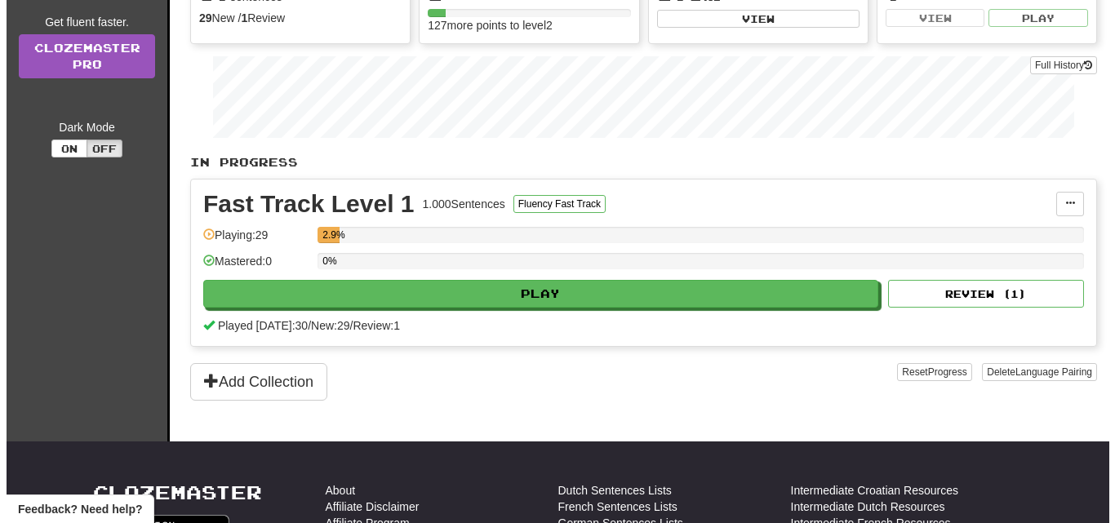
scroll to position [294, 0]
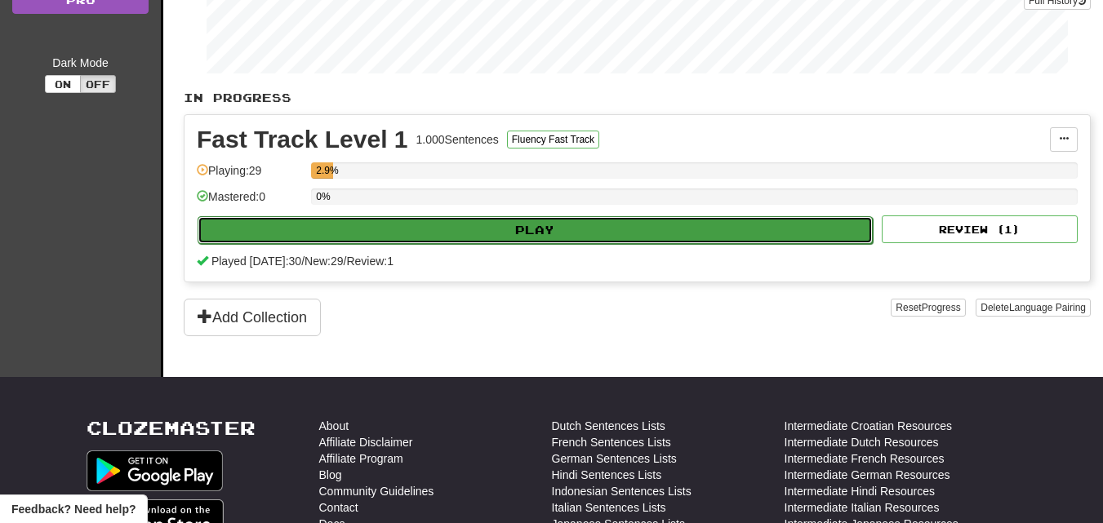
click at [571, 233] on button "Play" at bounding box center [535, 230] width 675 height 28
select select "**"
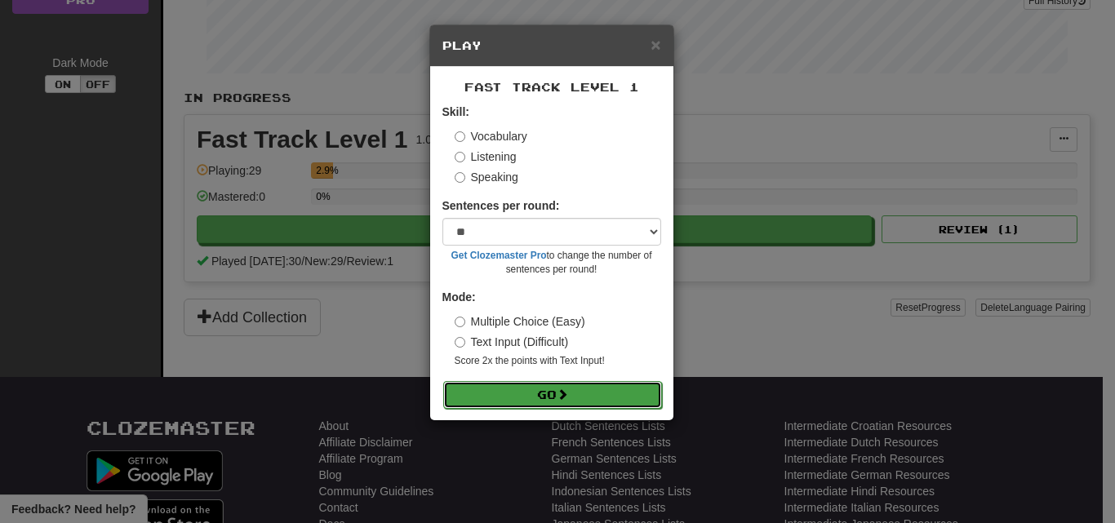
click at [578, 389] on button "Go" at bounding box center [552, 395] width 219 height 28
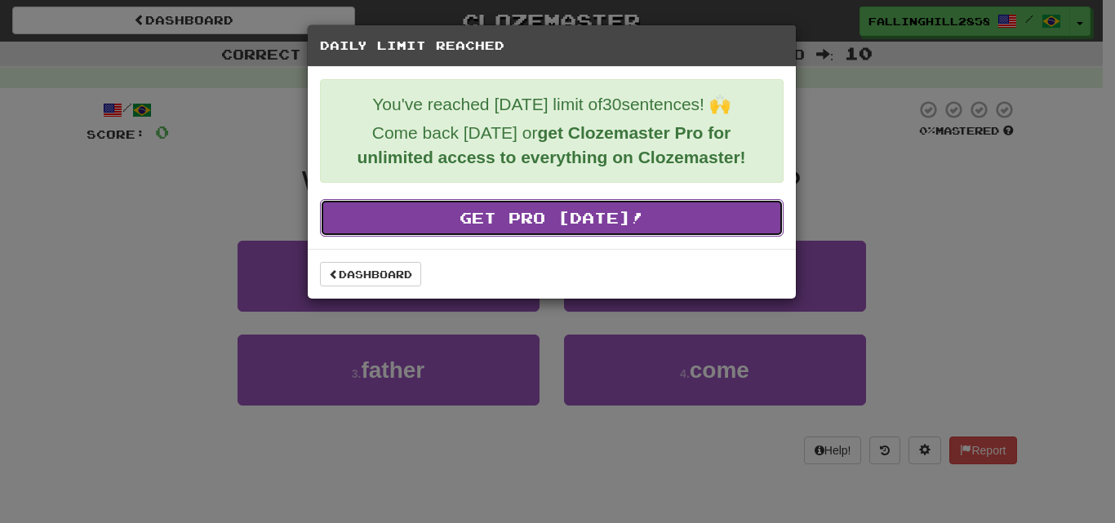
click at [651, 233] on link "Get Pro [DATE]!" at bounding box center [552, 218] width 464 height 38
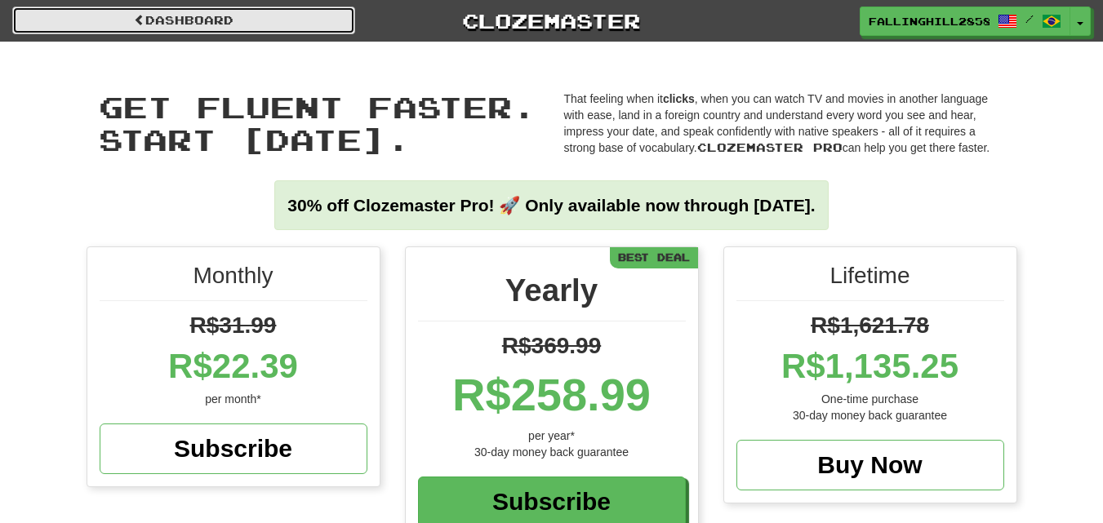
click at [301, 11] on link "Dashboard" at bounding box center [183, 21] width 343 height 28
